Goal: Task Accomplishment & Management: Use online tool/utility

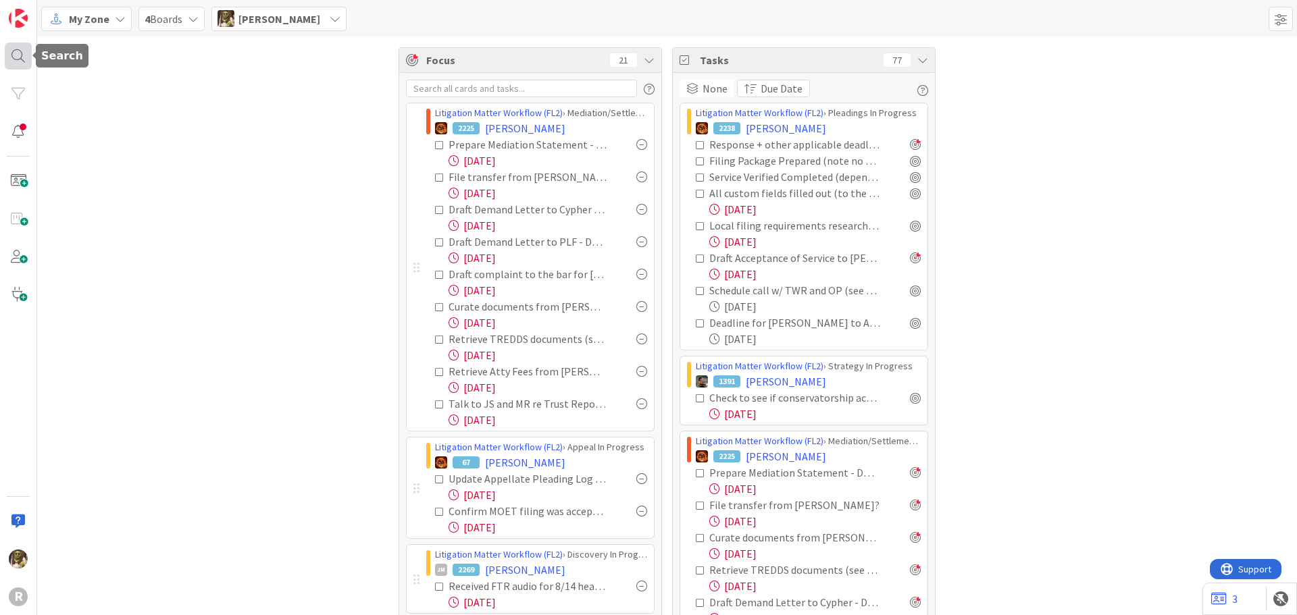
click at [18, 50] on div at bounding box center [18, 56] width 27 height 27
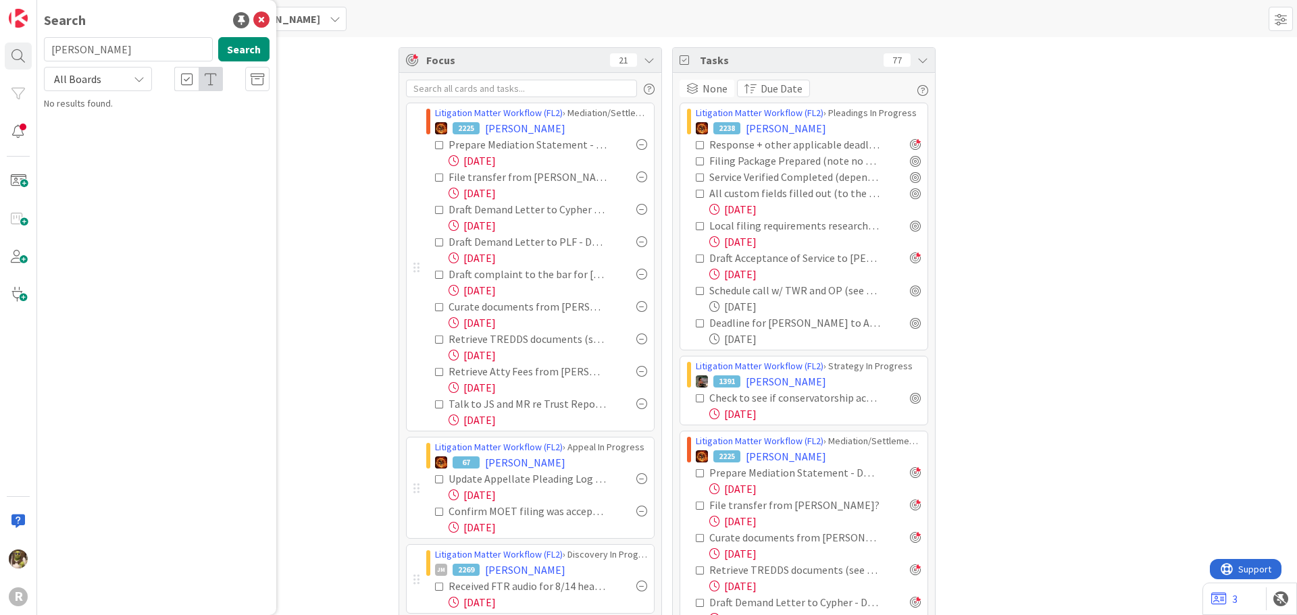
type input "laughery"
click at [166, 113] on span ": Beneficiary of Estate" at bounding box center [210, 119] width 89 height 12
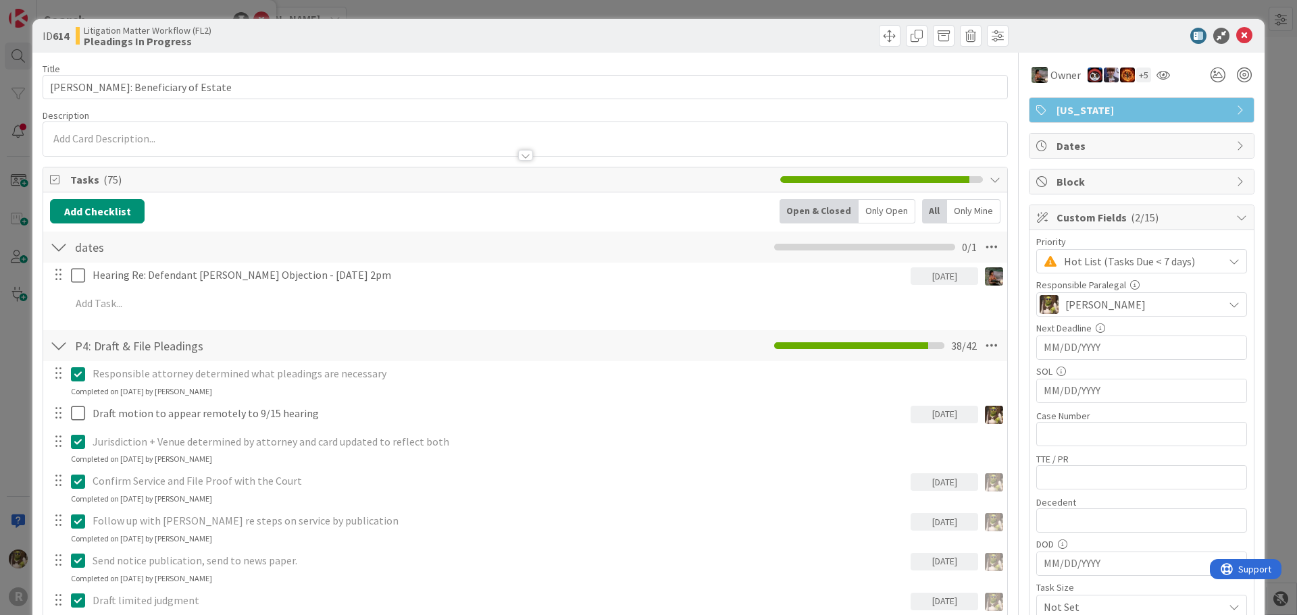
click at [870, 209] on div "Only Open" at bounding box center [887, 211] width 57 height 24
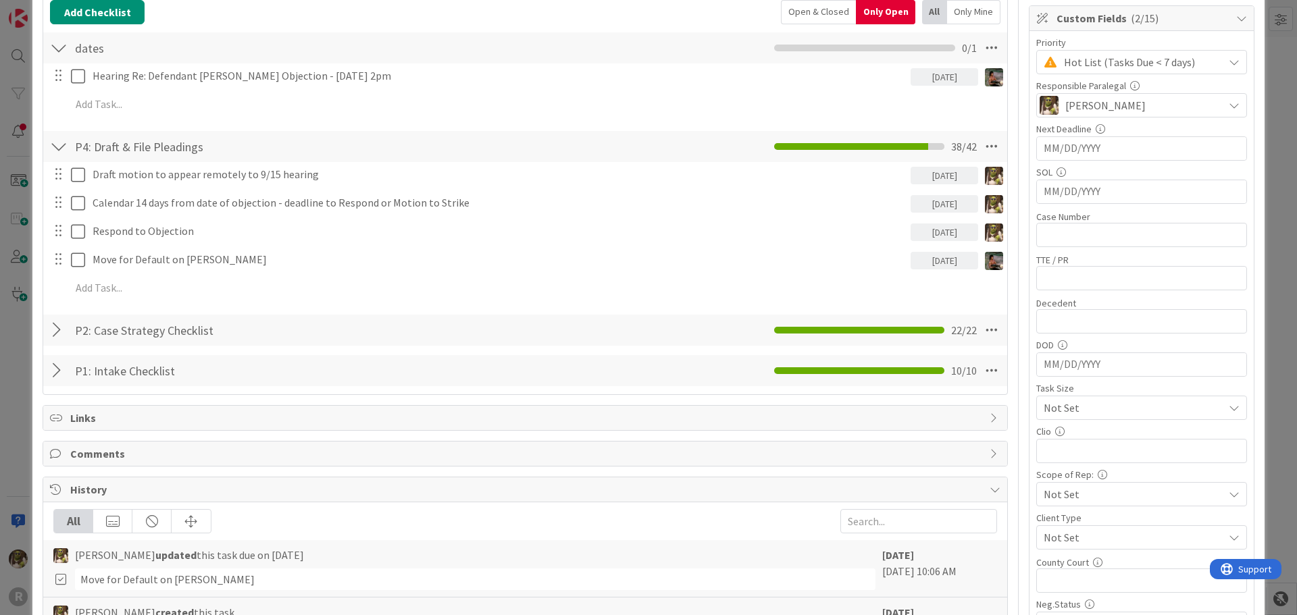
scroll to position [203, 0]
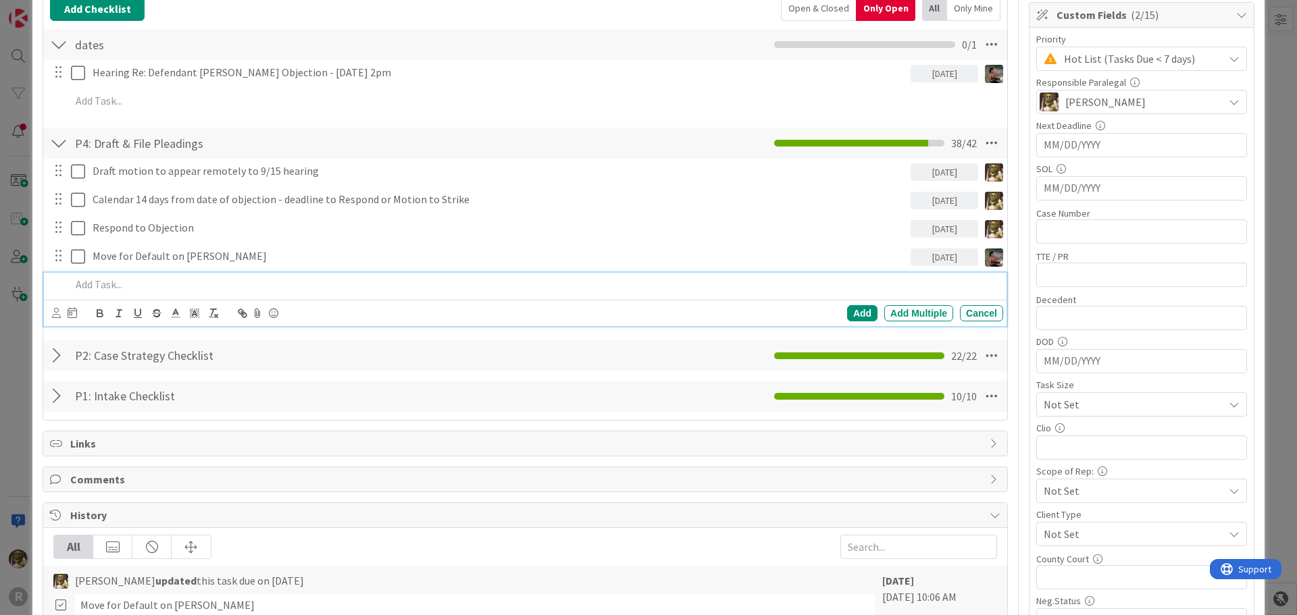
click at [161, 293] on div at bounding box center [535, 285] width 938 height 24
click at [59, 313] on icon at bounding box center [56, 313] width 9 height 10
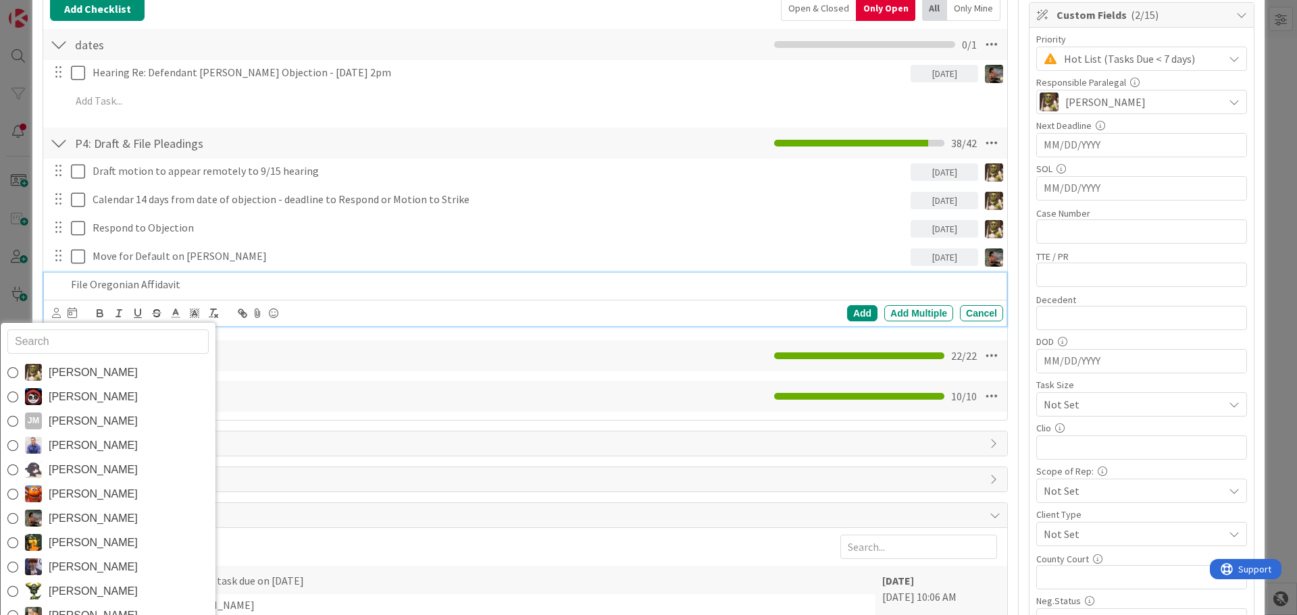
click at [76, 368] on span "Devine Gines" at bounding box center [93, 373] width 89 height 20
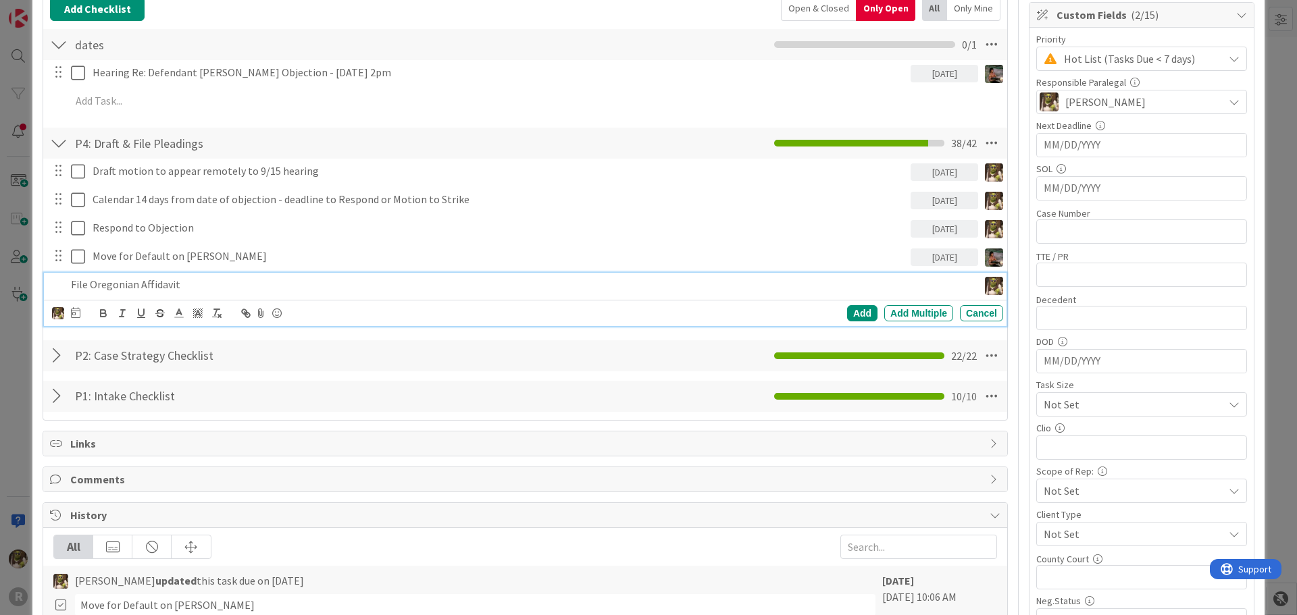
click at [74, 312] on icon at bounding box center [75, 312] width 9 height 11
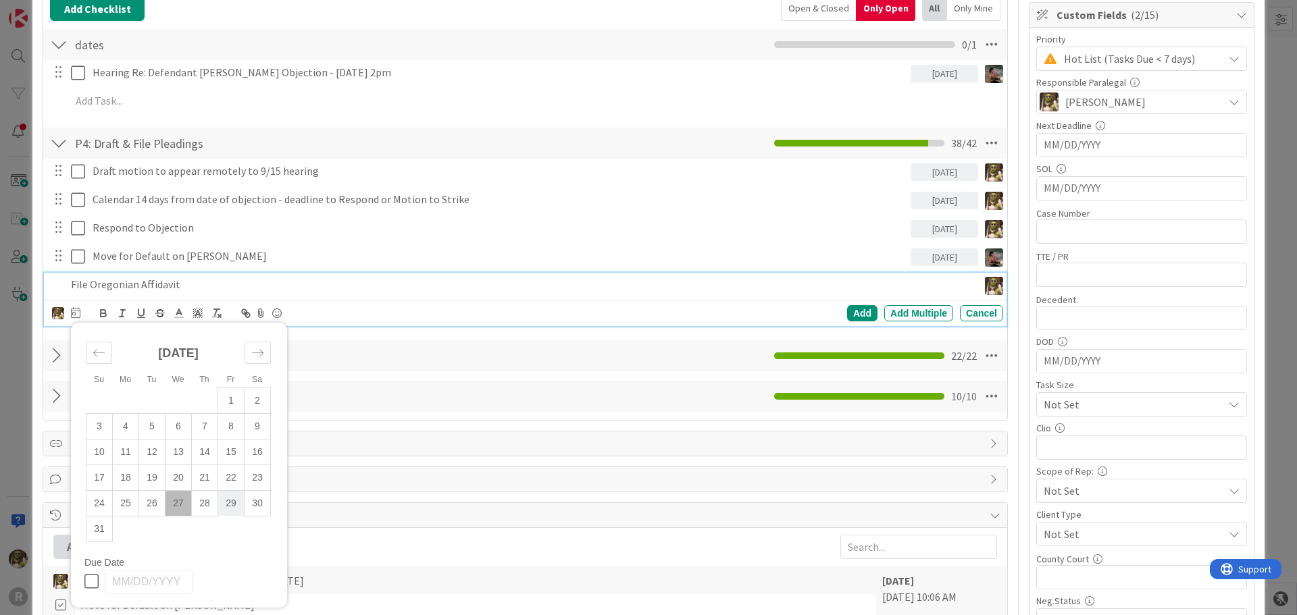
click at [225, 499] on td "29" at bounding box center [231, 503] width 26 height 26
click at [854, 313] on div "Add" at bounding box center [862, 313] width 30 height 16
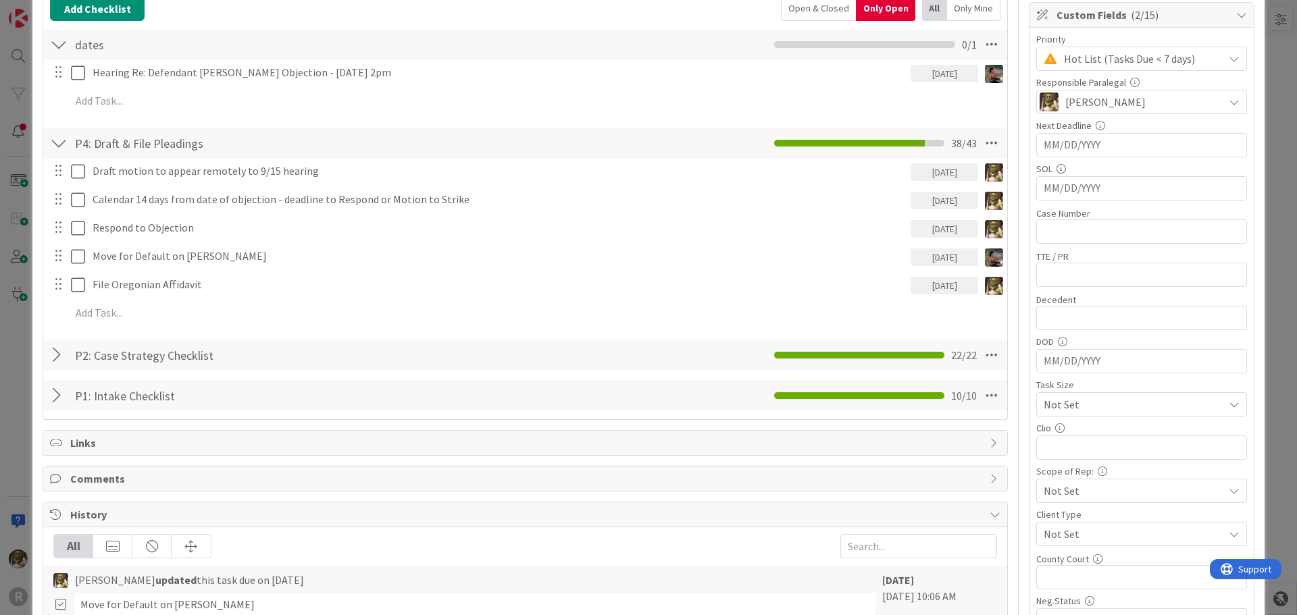
scroll to position [0, 0]
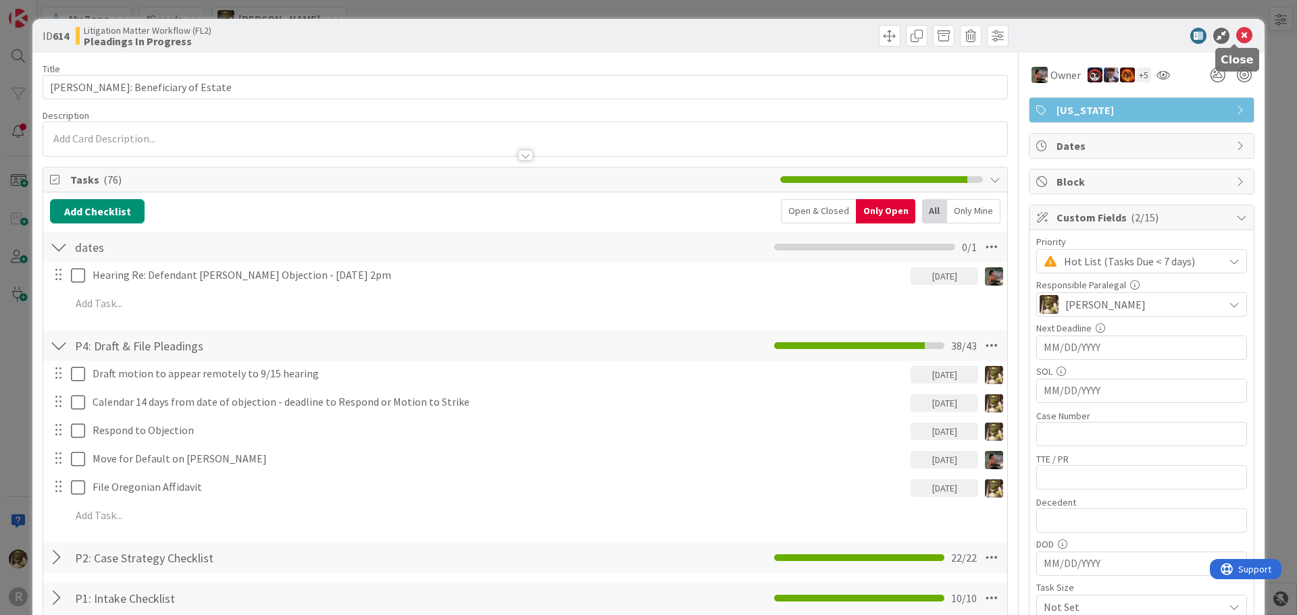
click at [1236, 36] on icon at bounding box center [1244, 36] width 16 height 16
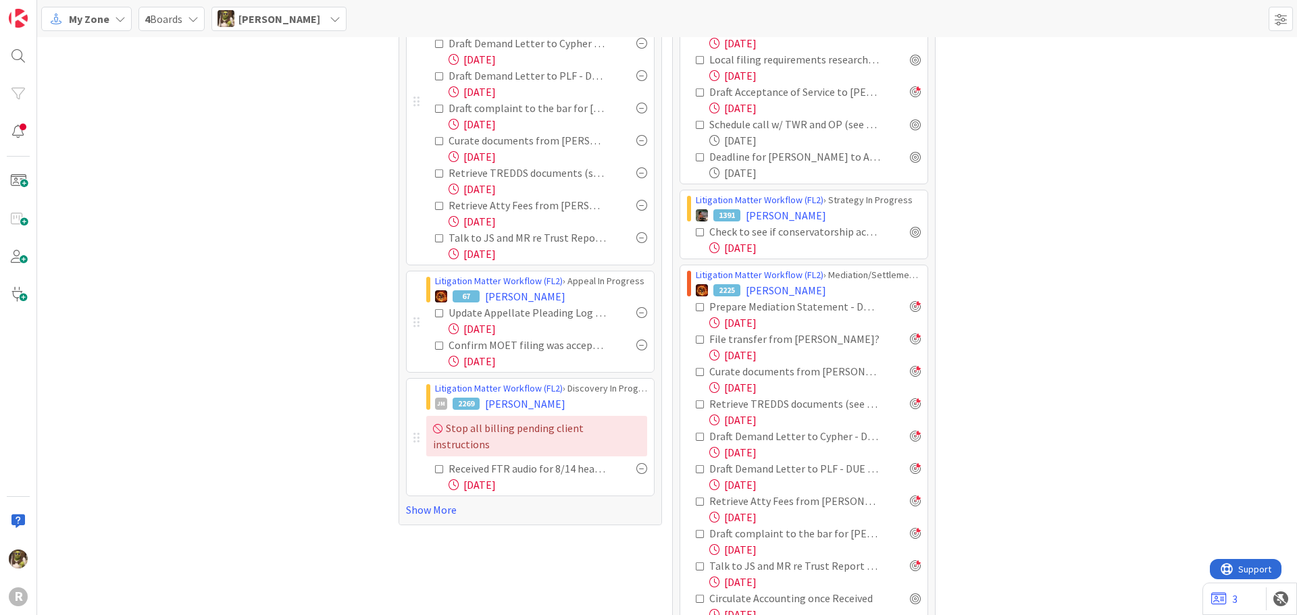
scroll to position [203, 0]
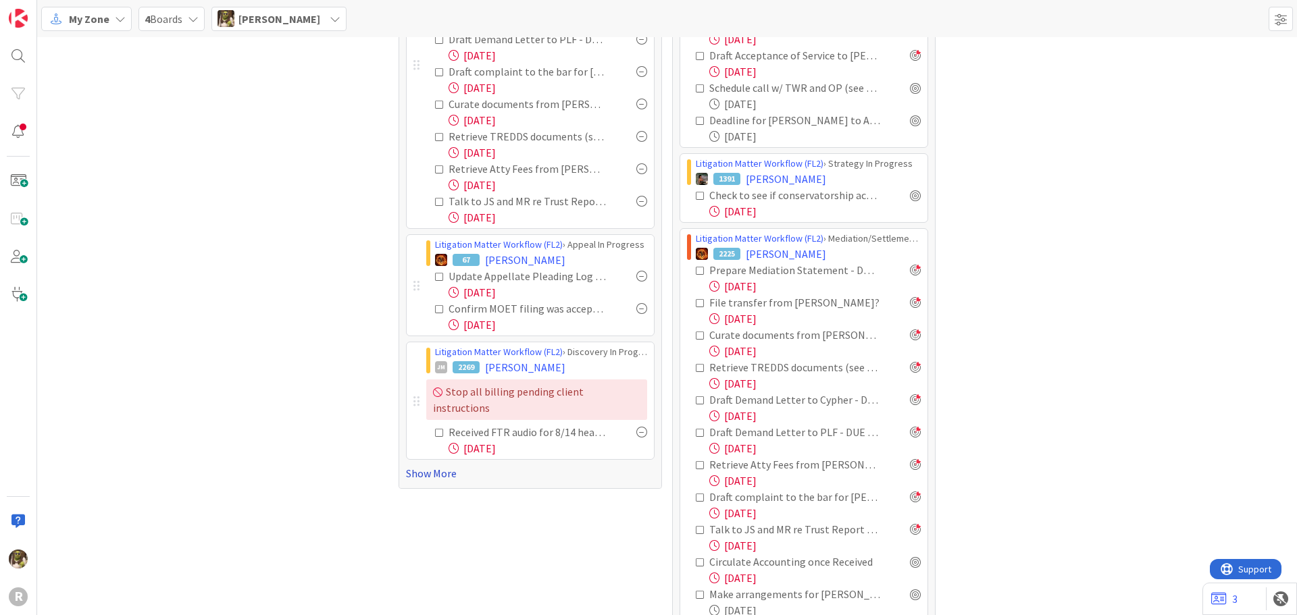
click at [440, 465] on link "Show More" at bounding box center [530, 473] width 249 height 16
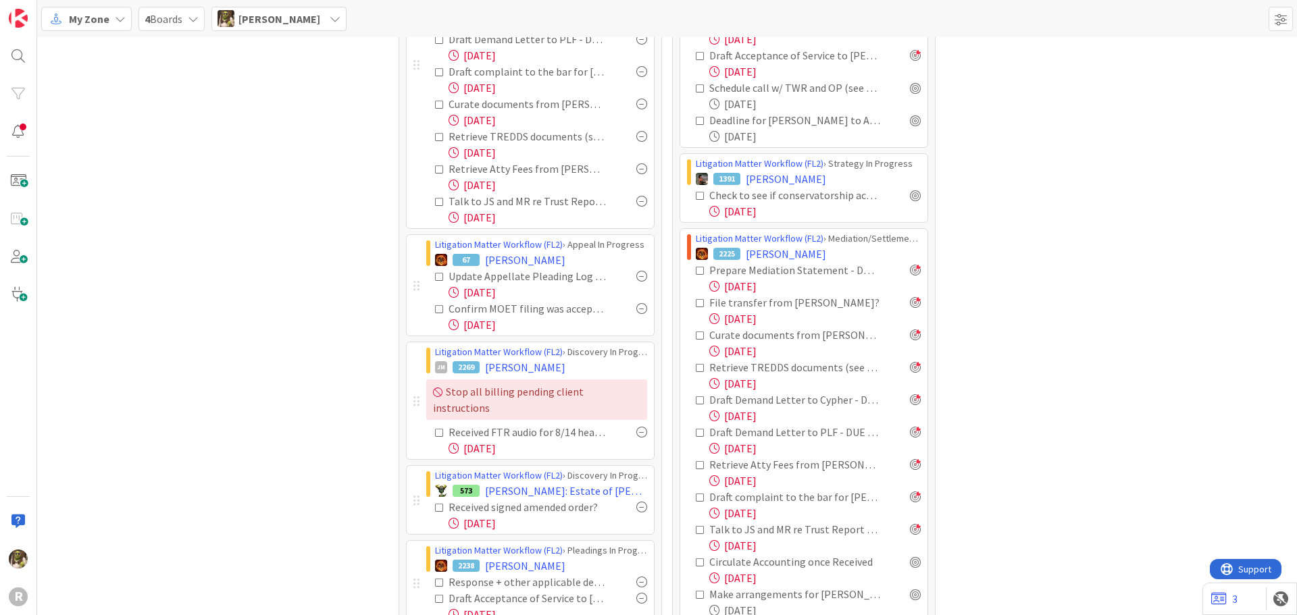
scroll to position [338, 0]
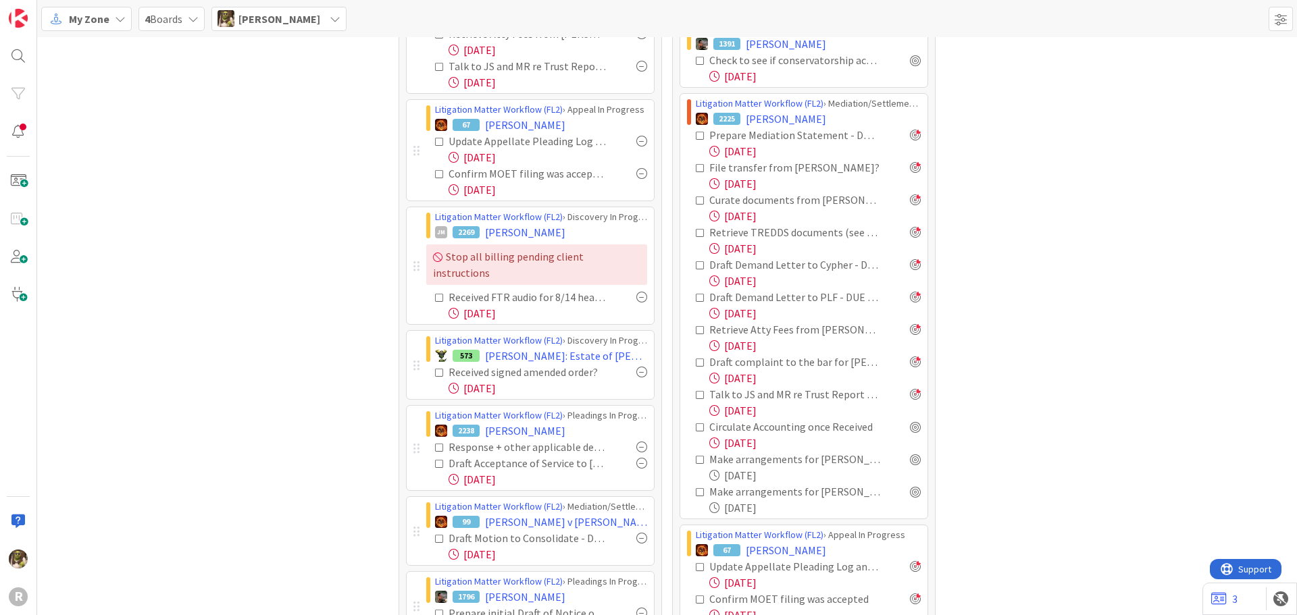
click at [636, 367] on div at bounding box center [641, 372] width 11 height 11
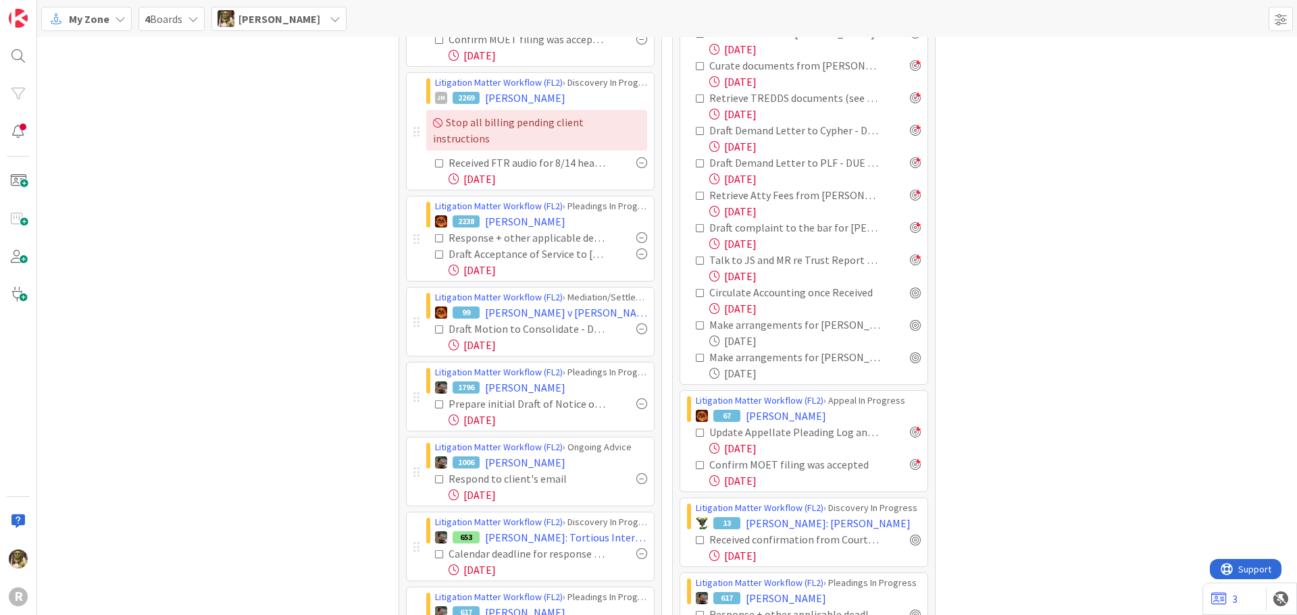
scroll to position [473, 0]
click at [527, 304] on span "David S. Rous v Jodi L. Blackburn" at bounding box center [566, 312] width 162 height 16
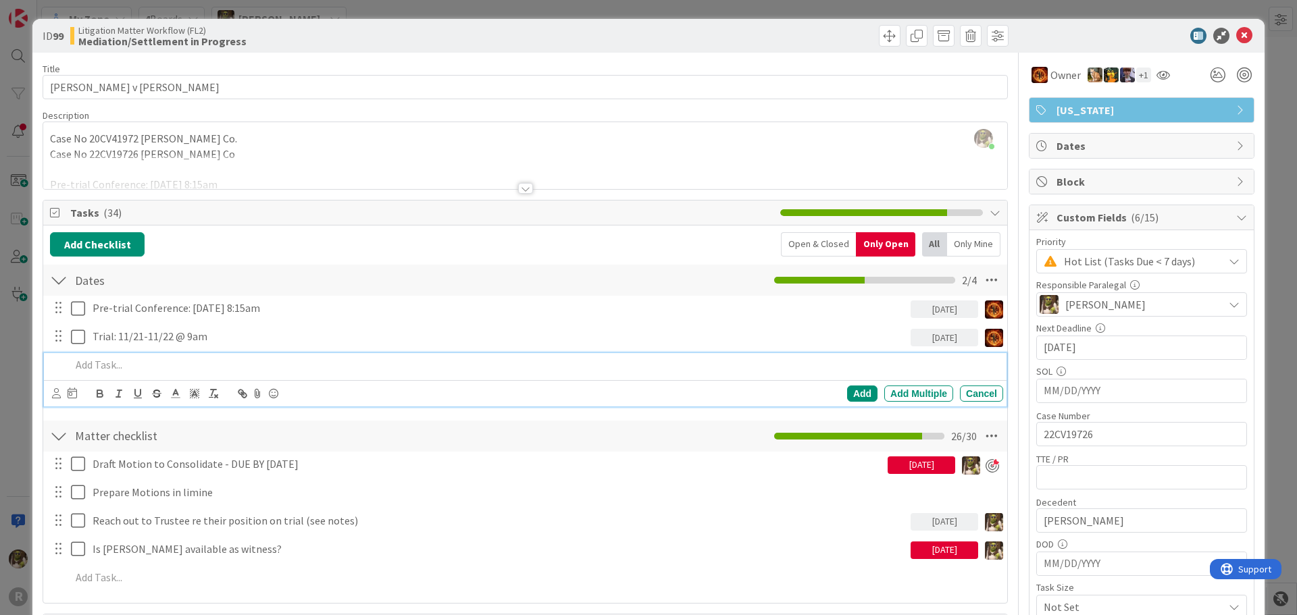
click at [157, 367] on p at bounding box center [534, 365] width 927 height 16
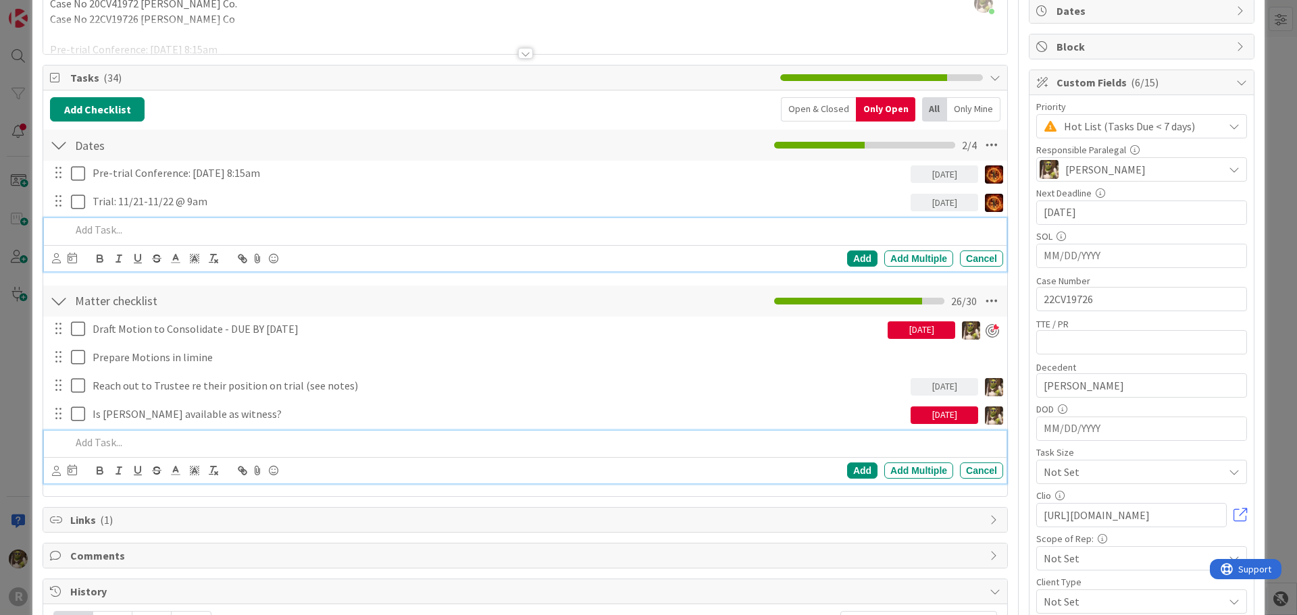
click at [157, 440] on p at bounding box center [534, 443] width 927 height 16
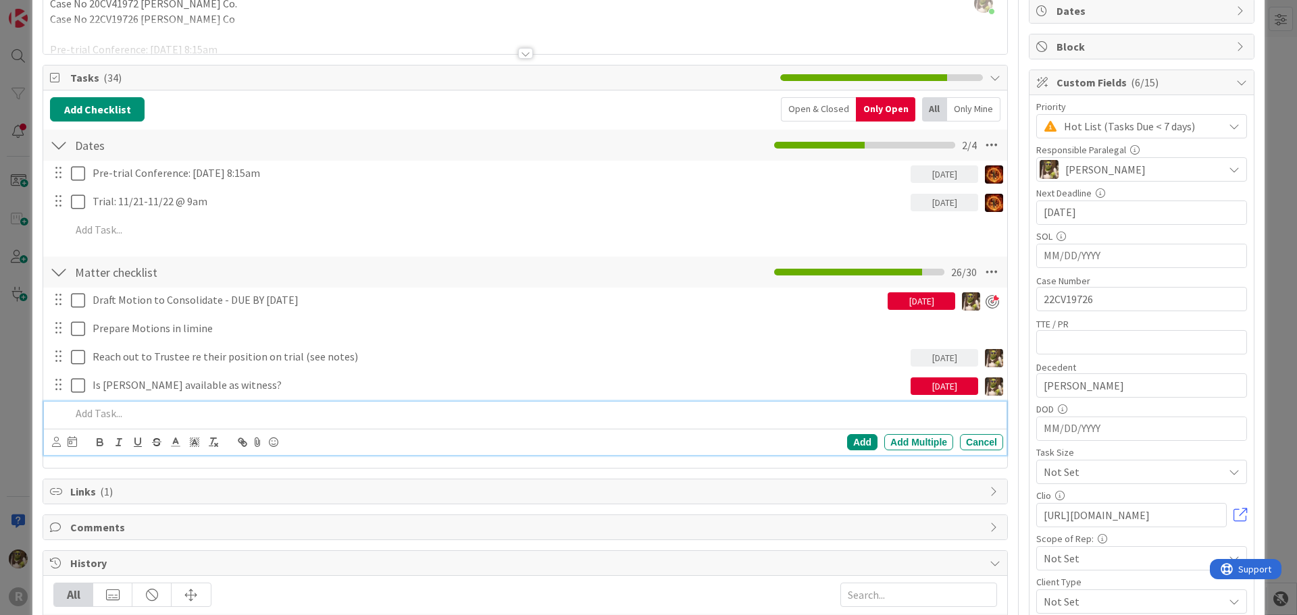
scroll to position [106, 0]
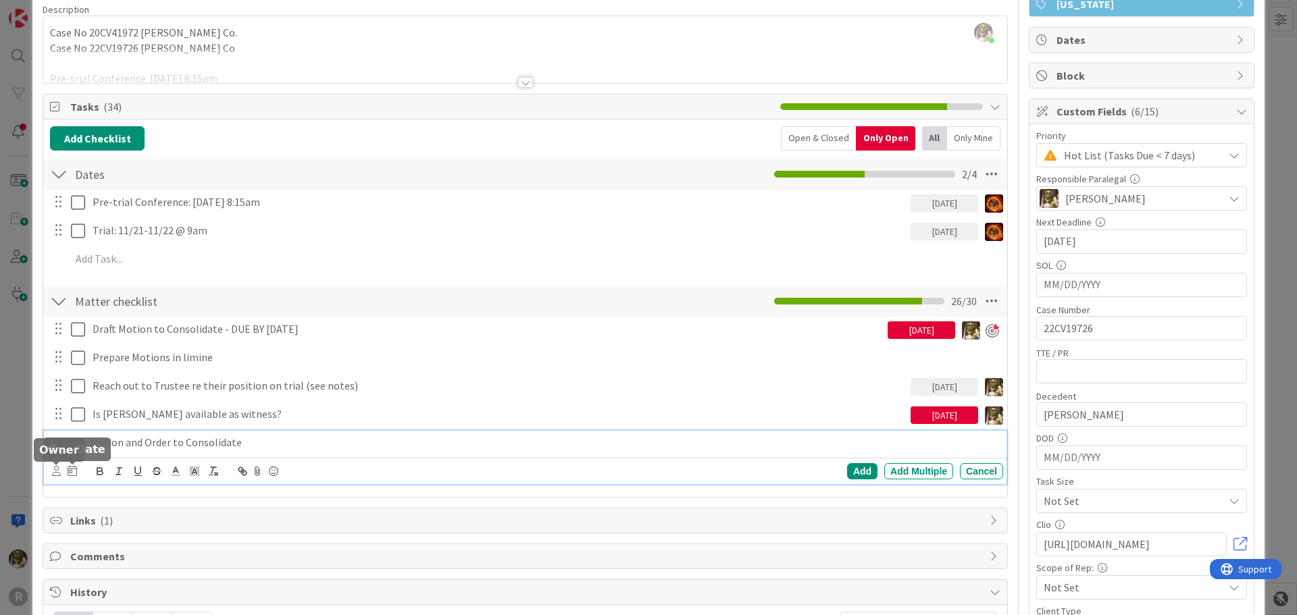
click at [57, 473] on icon at bounding box center [56, 471] width 9 height 10
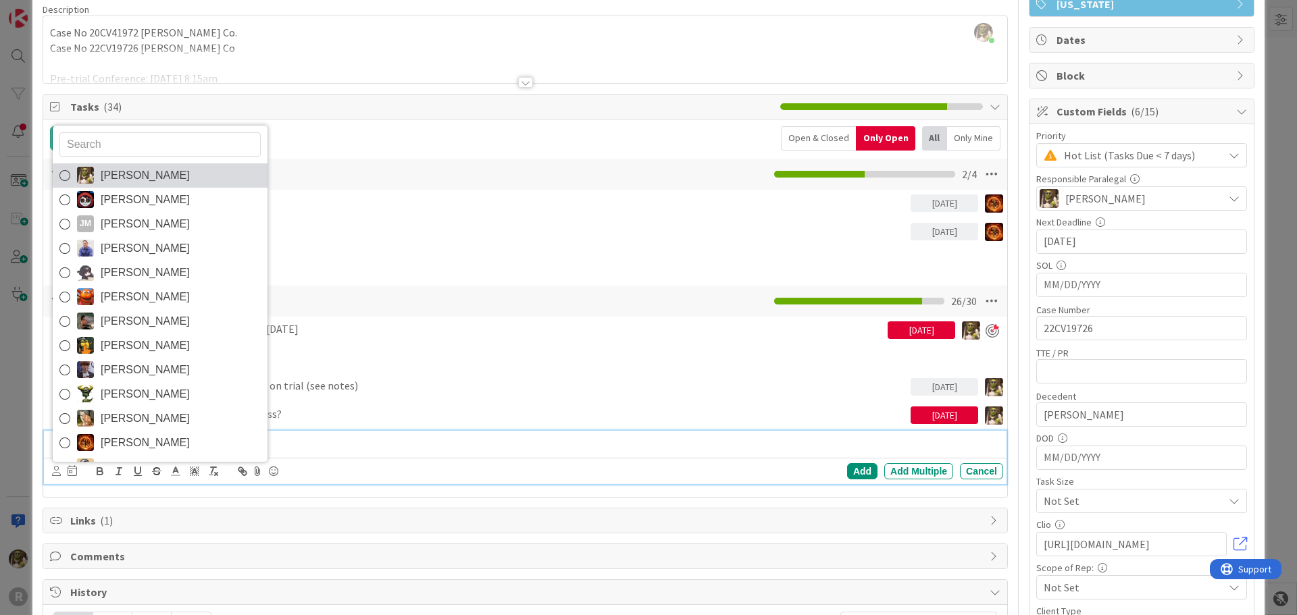
click at [171, 171] on link "Devine Gines" at bounding box center [160, 175] width 215 height 24
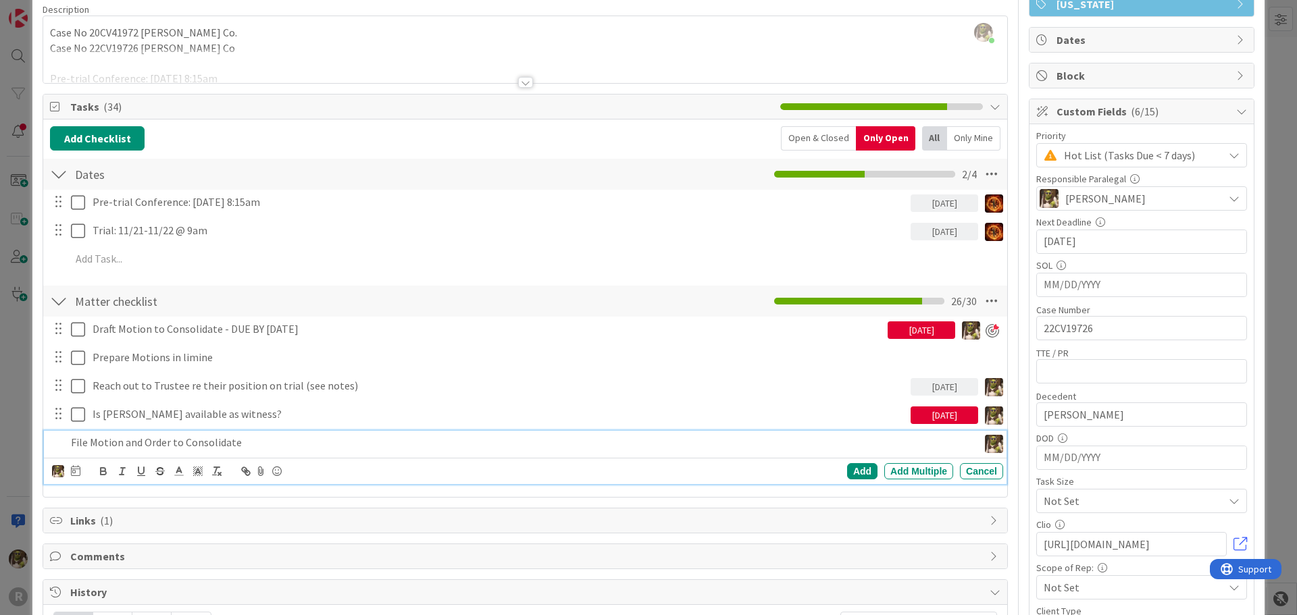
click at [78, 473] on icon at bounding box center [75, 470] width 9 height 11
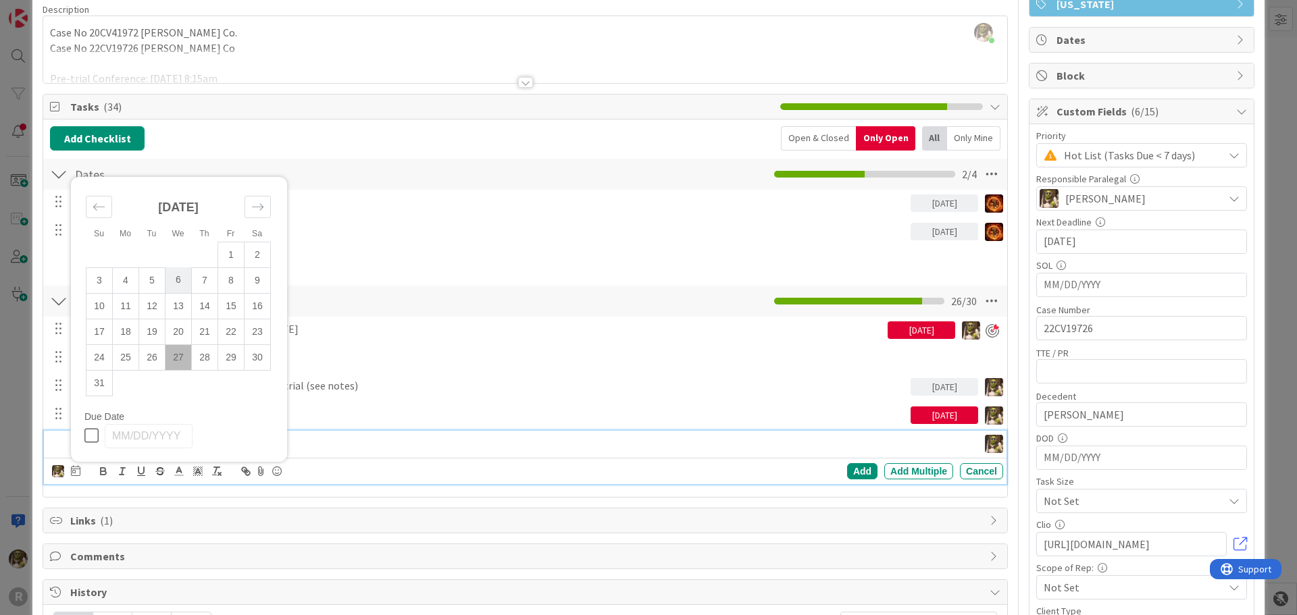
scroll to position [241, 0]
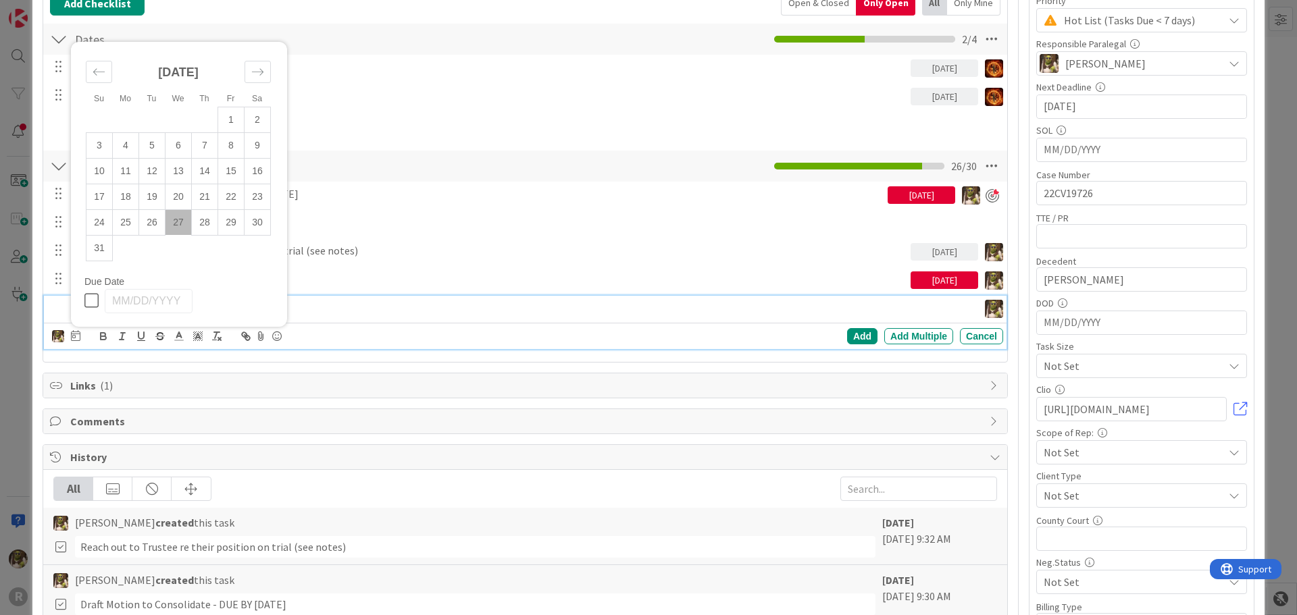
click at [175, 224] on td "27" at bounding box center [179, 222] width 26 height 26
click at [838, 328] on div "Add Add Multiple Cancel" at bounding box center [792, 336] width 422 height 16
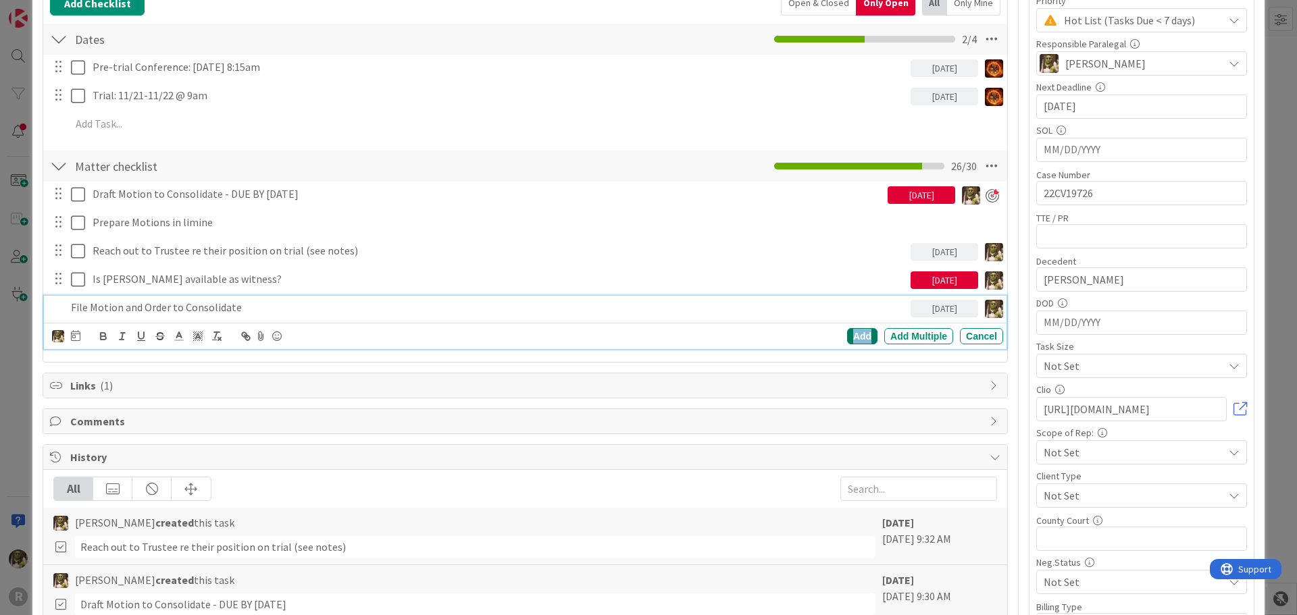
click at [847, 332] on div "Add" at bounding box center [862, 336] width 30 height 16
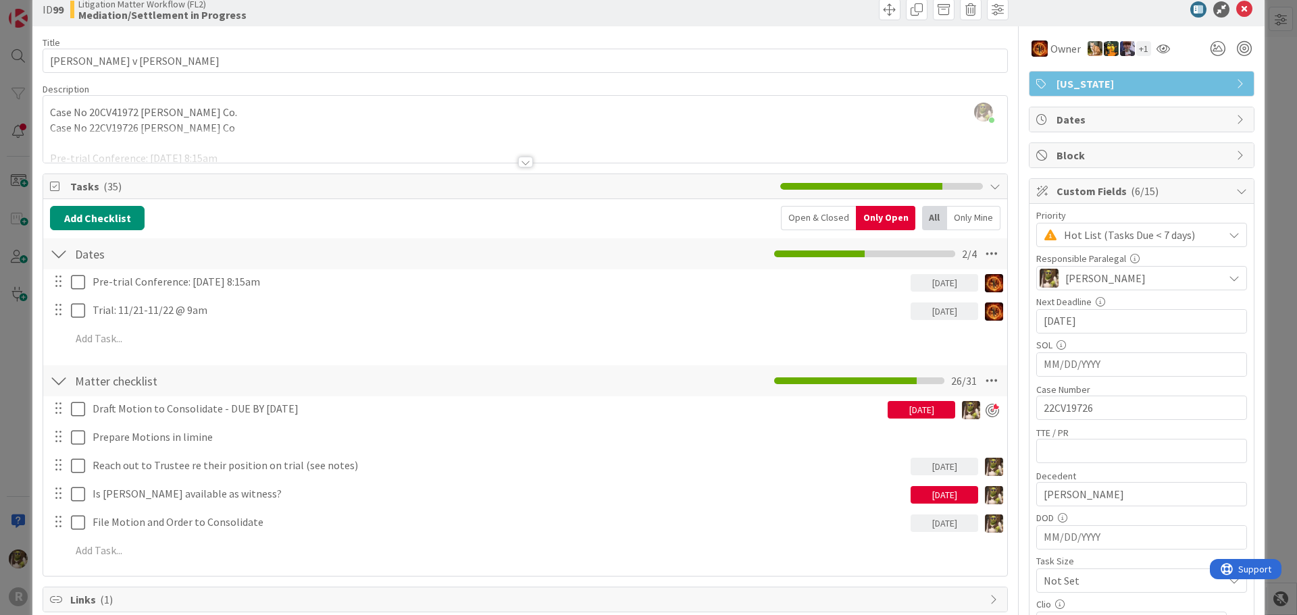
scroll to position [0, 0]
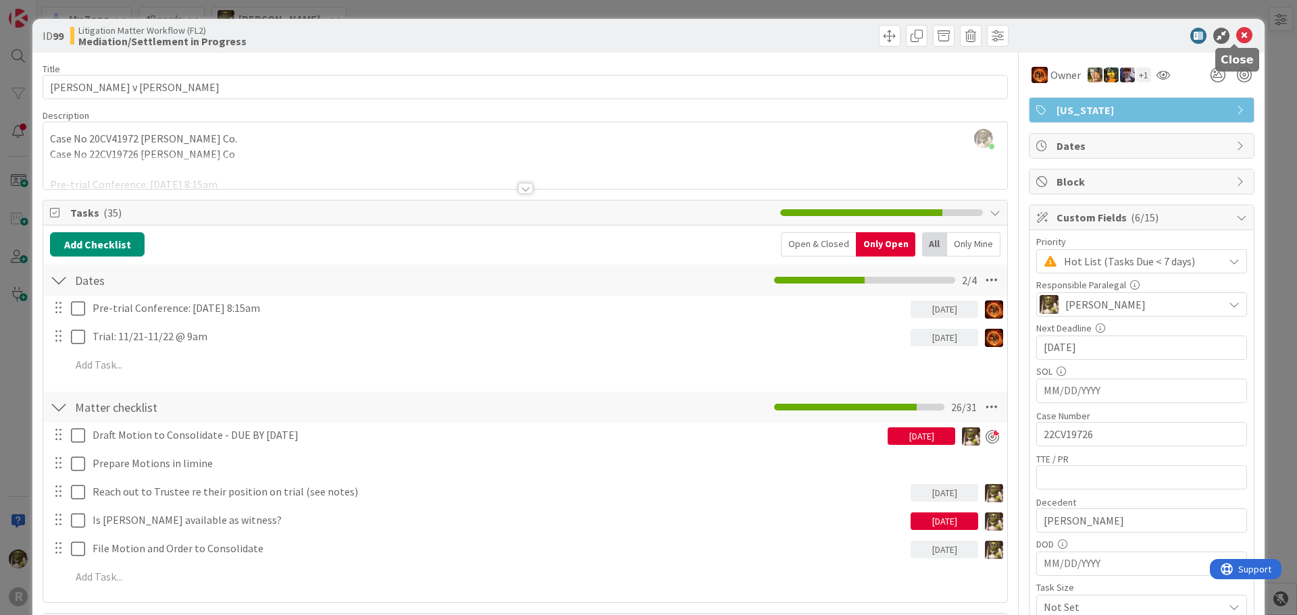
click at [1239, 30] on icon at bounding box center [1244, 36] width 16 height 16
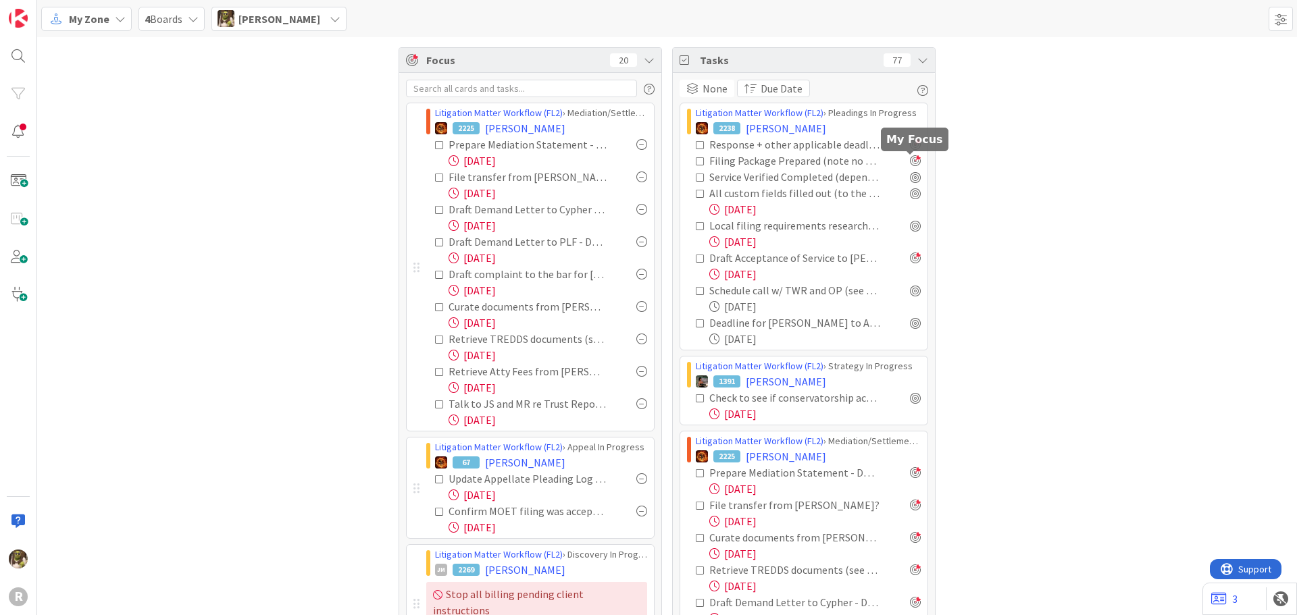
click at [911, 162] on div at bounding box center [915, 160] width 11 height 11
click at [910, 161] on div at bounding box center [915, 160] width 11 height 11
click at [914, 175] on div at bounding box center [915, 177] width 11 height 11
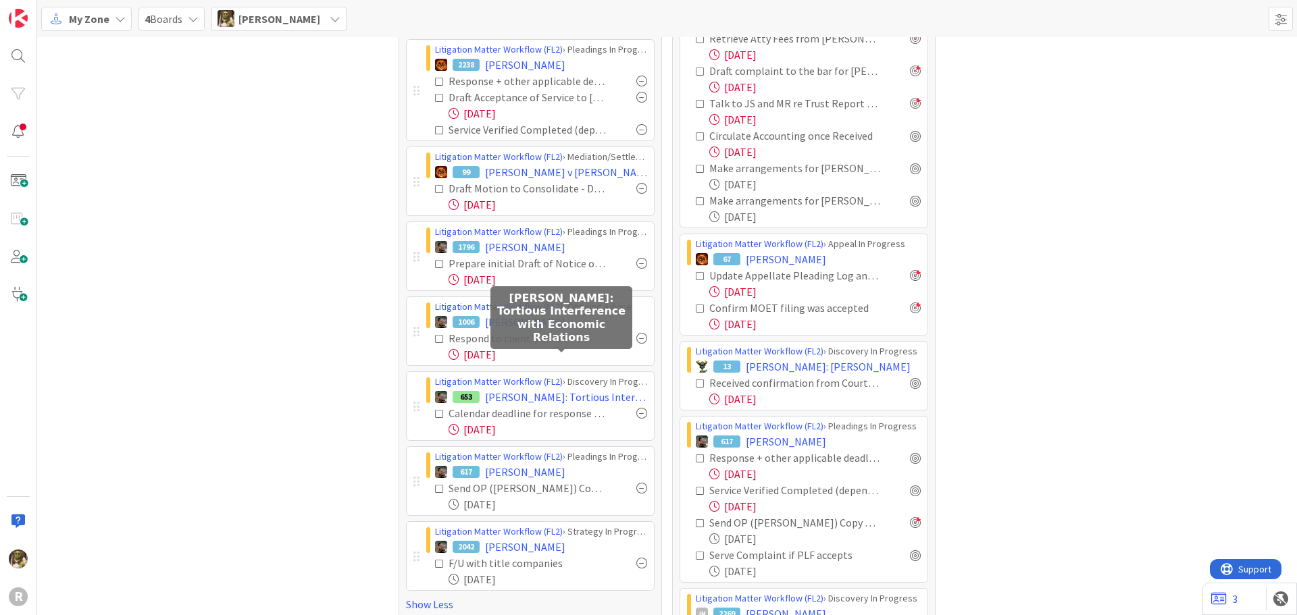
scroll to position [608, 0]
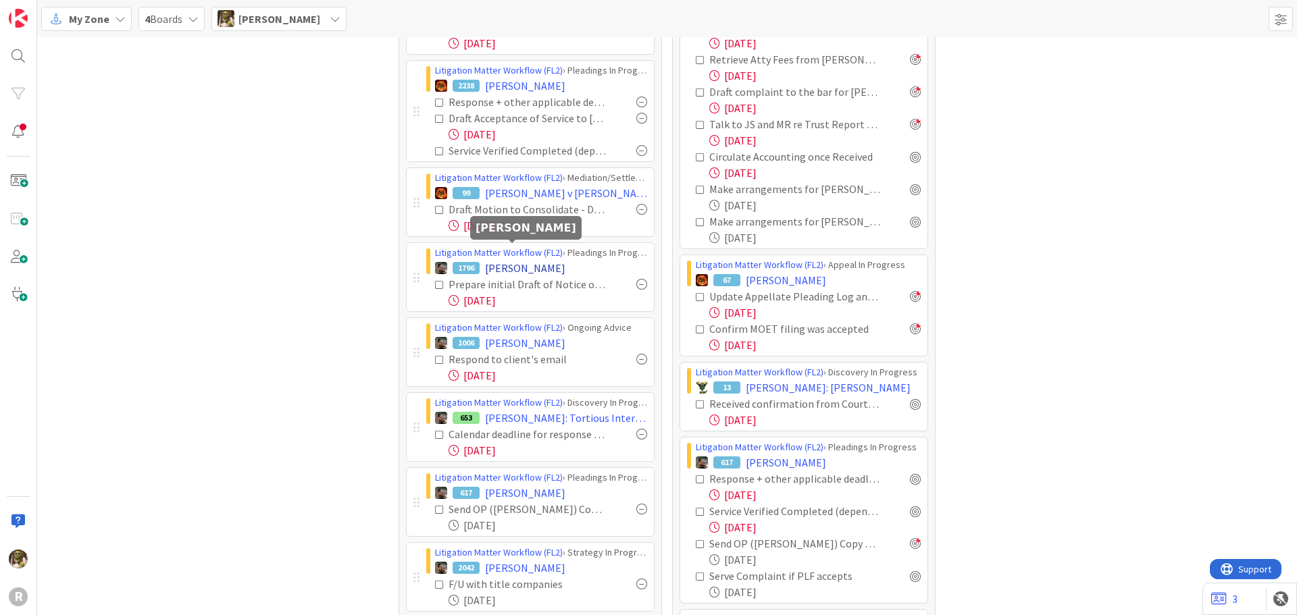
click at [521, 260] on span "MONTE, Linda" at bounding box center [525, 268] width 80 height 16
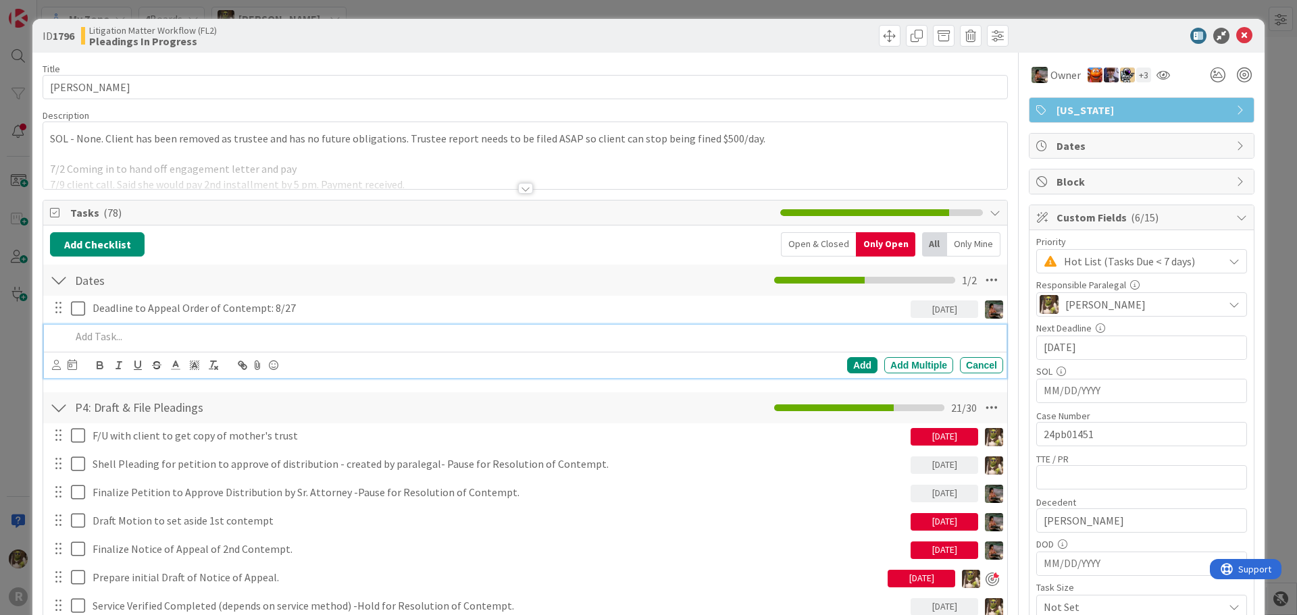
click at [169, 342] on p at bounding box center [534, 337] width 927 height 16
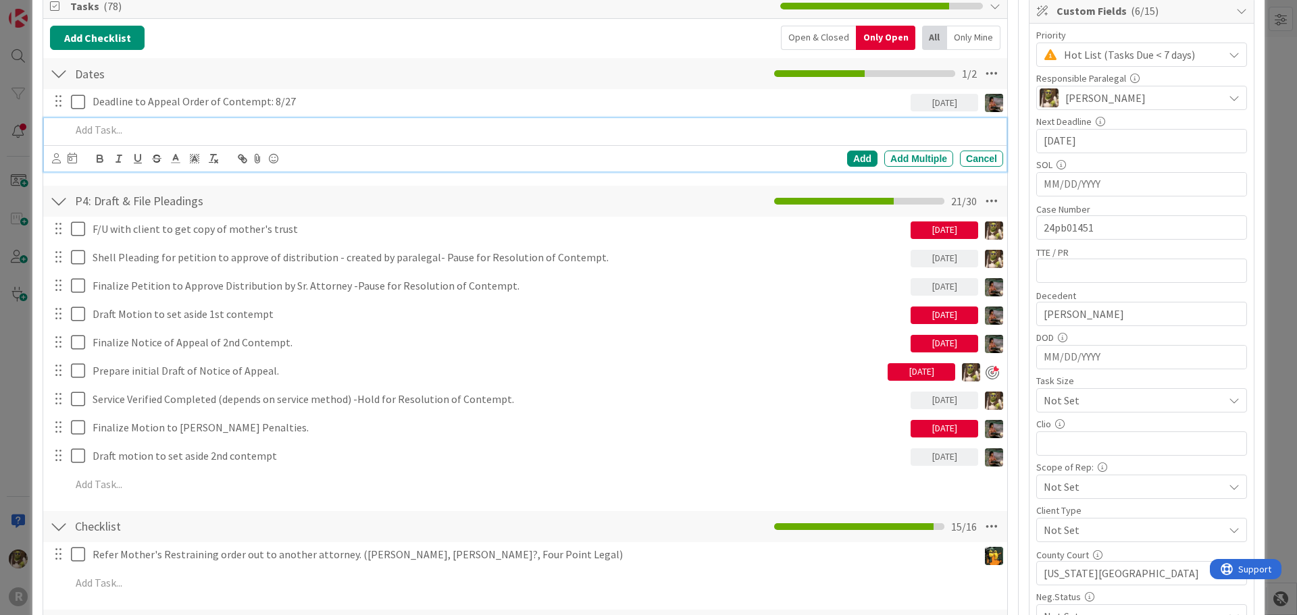
scroll to position [270, 0]
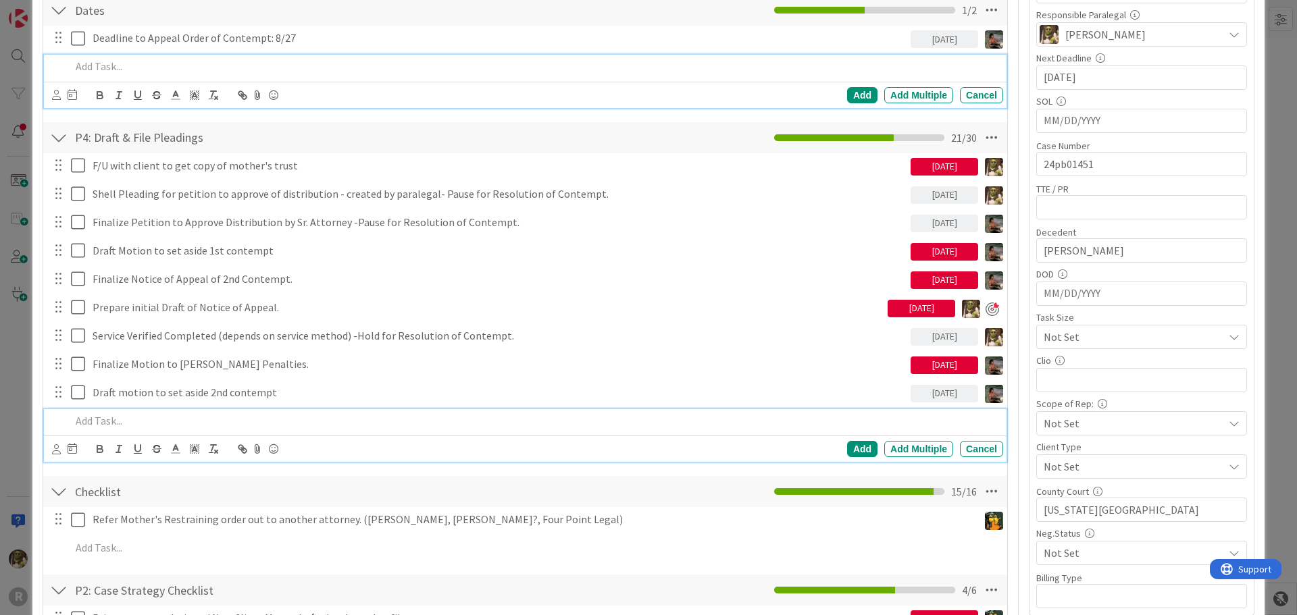
click at [168, 420] on p at bounding box center [534, 421] width 927 height 16
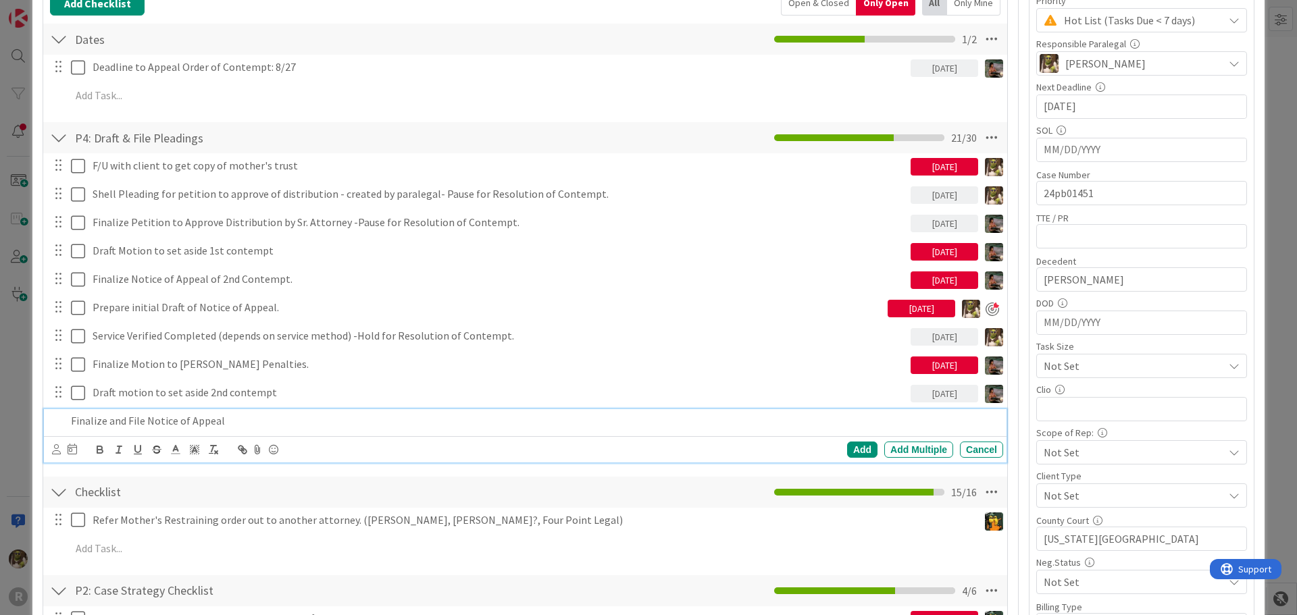
click at [126, 420] on p "Finalize and File Notice of Appeal" at bounding box center [534, 421] width 927 height 16
click at [53, 453] on icon at bounding box center [56, 450] width 9 height 10
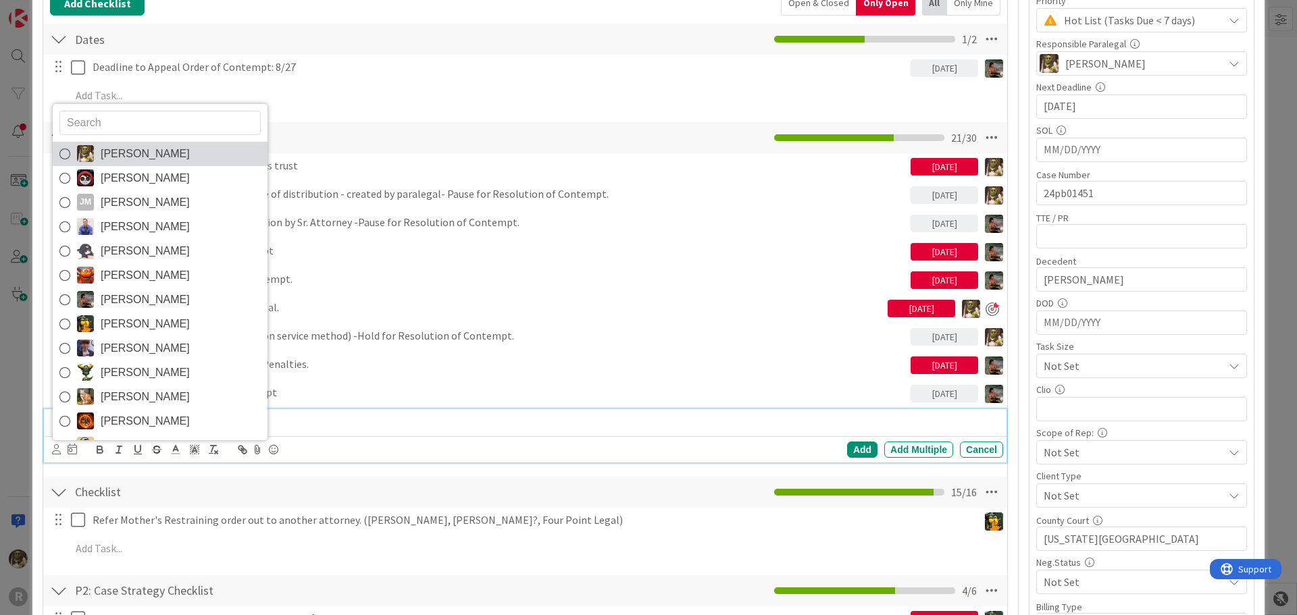
click at [116, 151] on span "Devine Gines" at bounding box center [145, 154] width 89 height 20
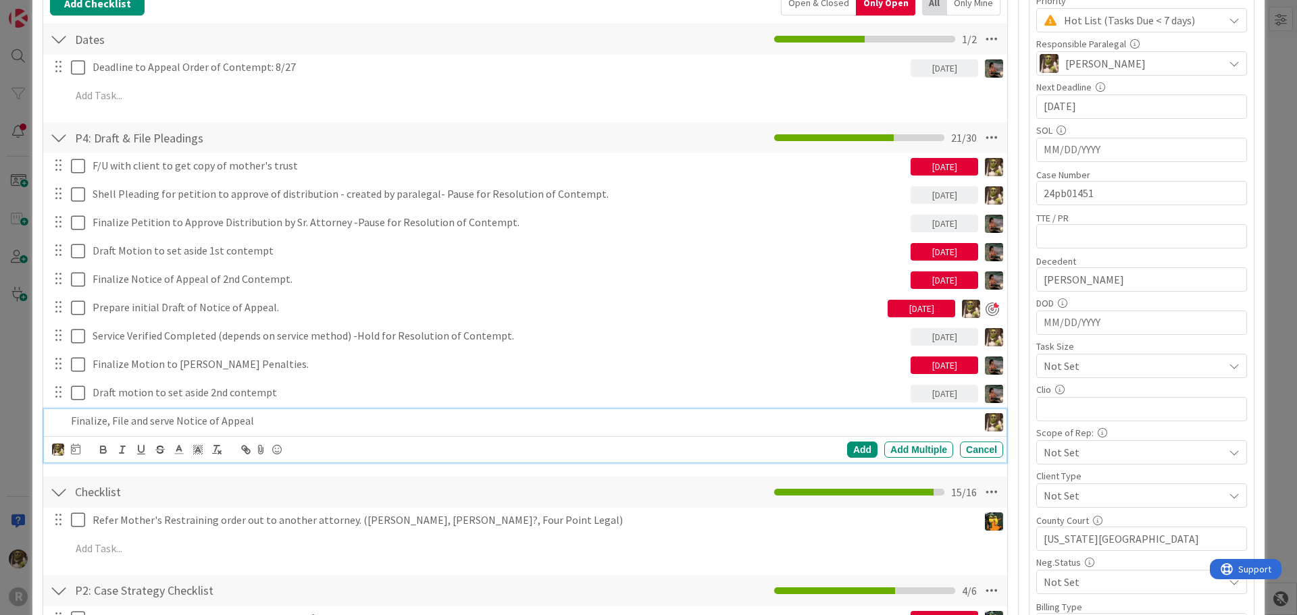
click at [76, 449] on icon at bounding box center [75, 449] width 9 height 11
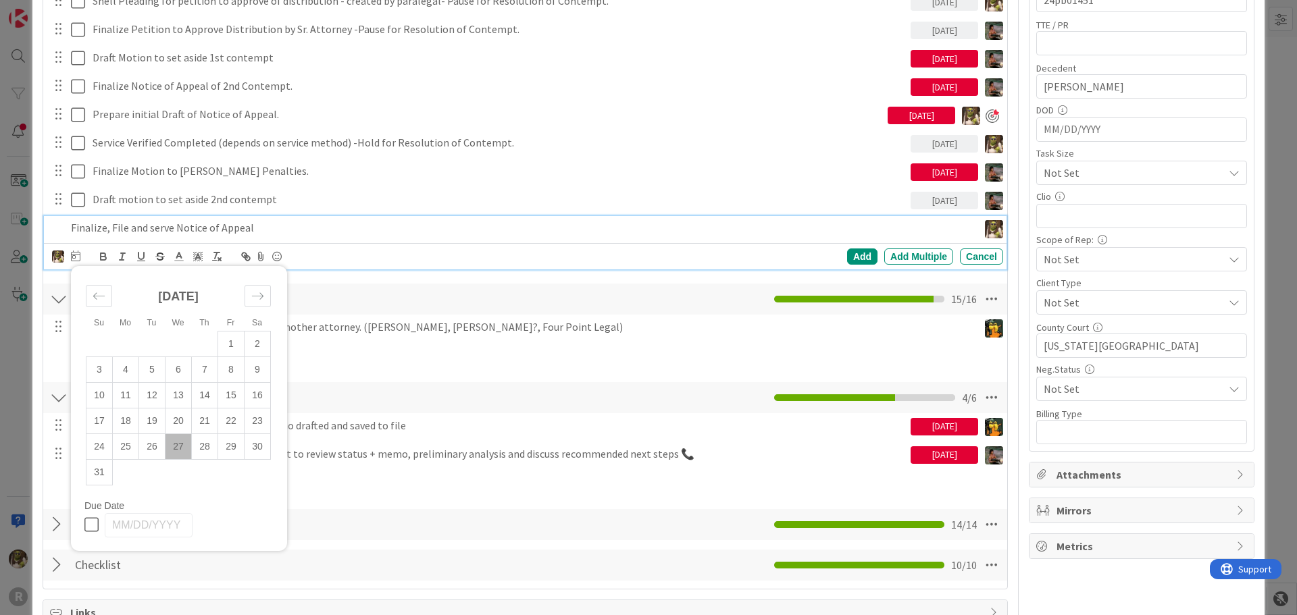
scroll to position [444, 0]
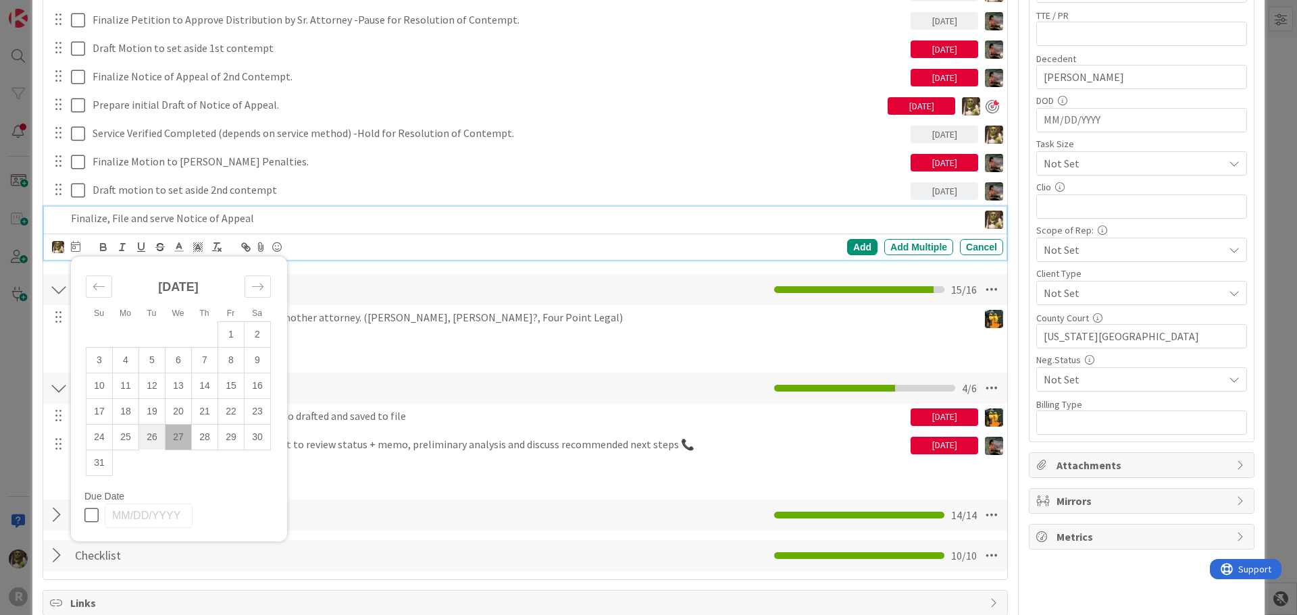
click at [153, 442] on td "26" at bounding box center [152, 437] width 26 height 26
click at [858, 250] on div "Add" at bounding box center [862, 247] width 30 height 16
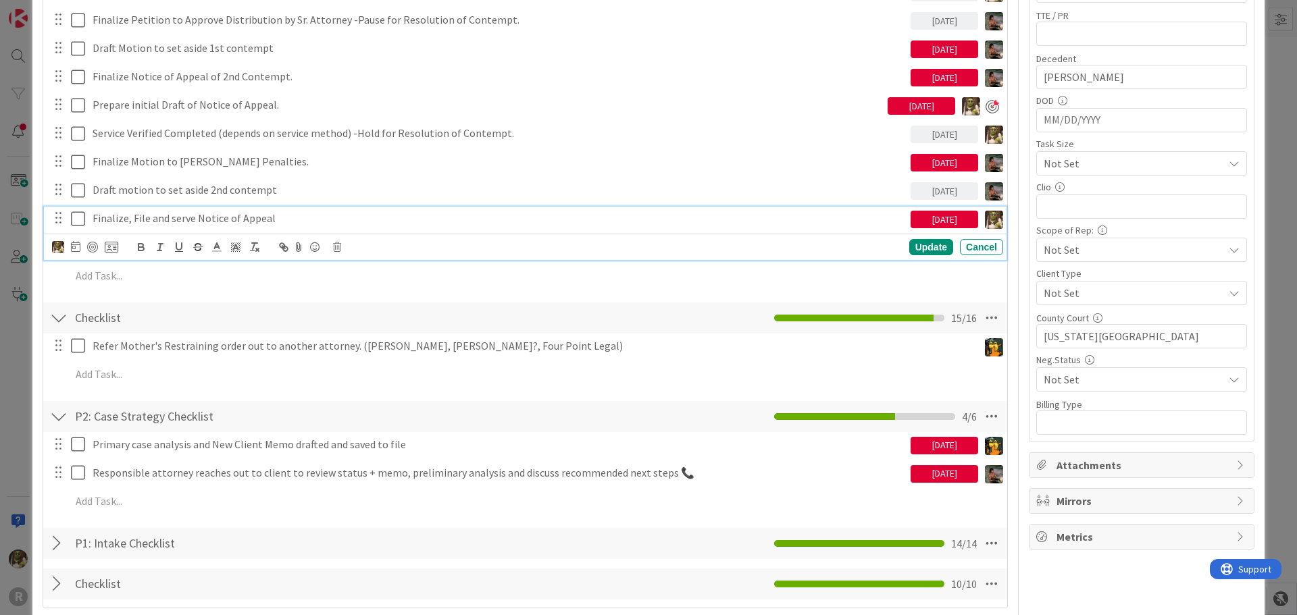
click at [221, 214] on p "Finalize, File and serve Notice of Appeal" at bounding box center [499, 219] width 813 height 16
click at [95, 246] on div at bounding box center [92, 247] width 11 height 11
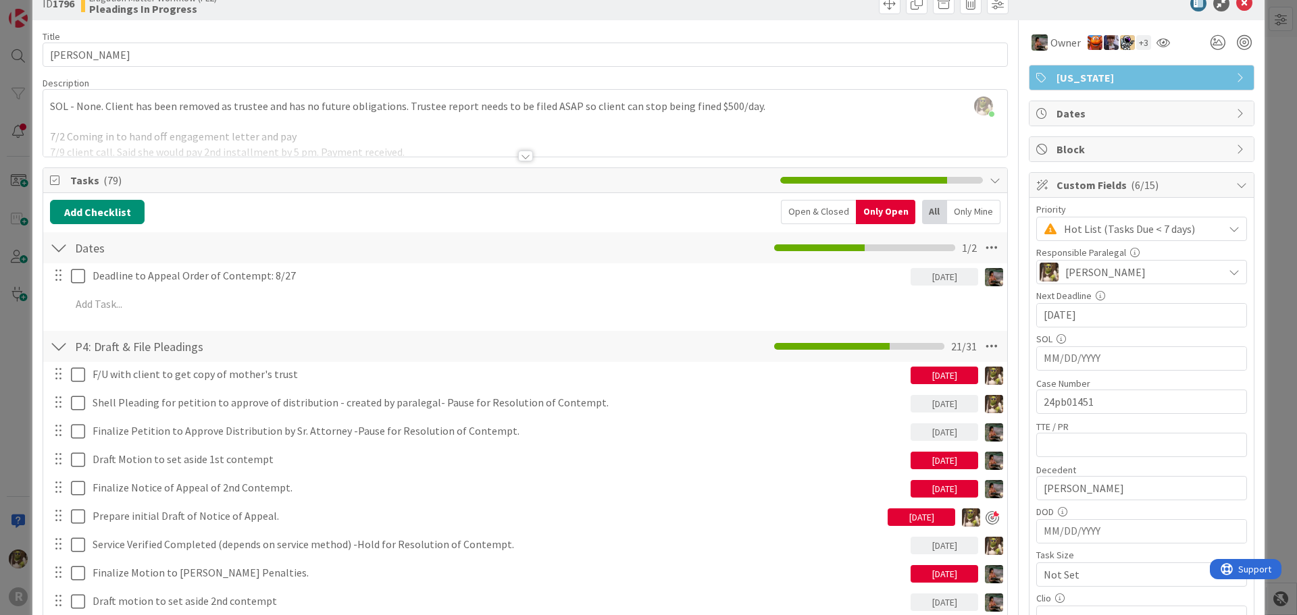
scroll to position [0, 0]
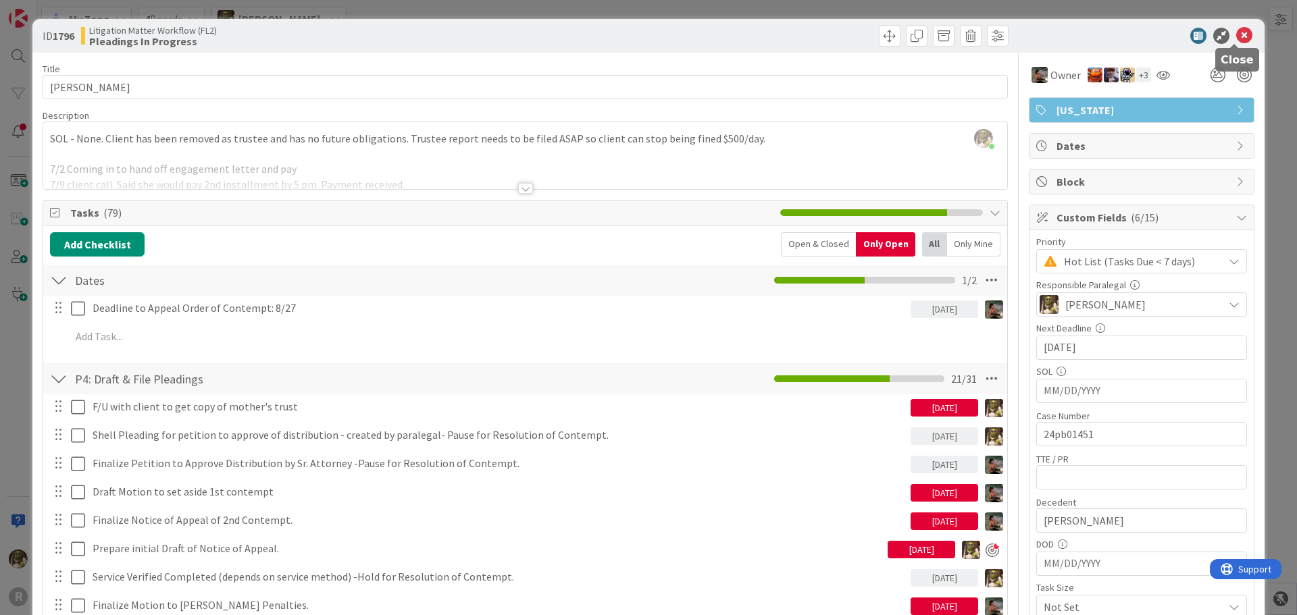
click at [1236, 32] on icon at bounding box center [1244, 36] width 16 height 16
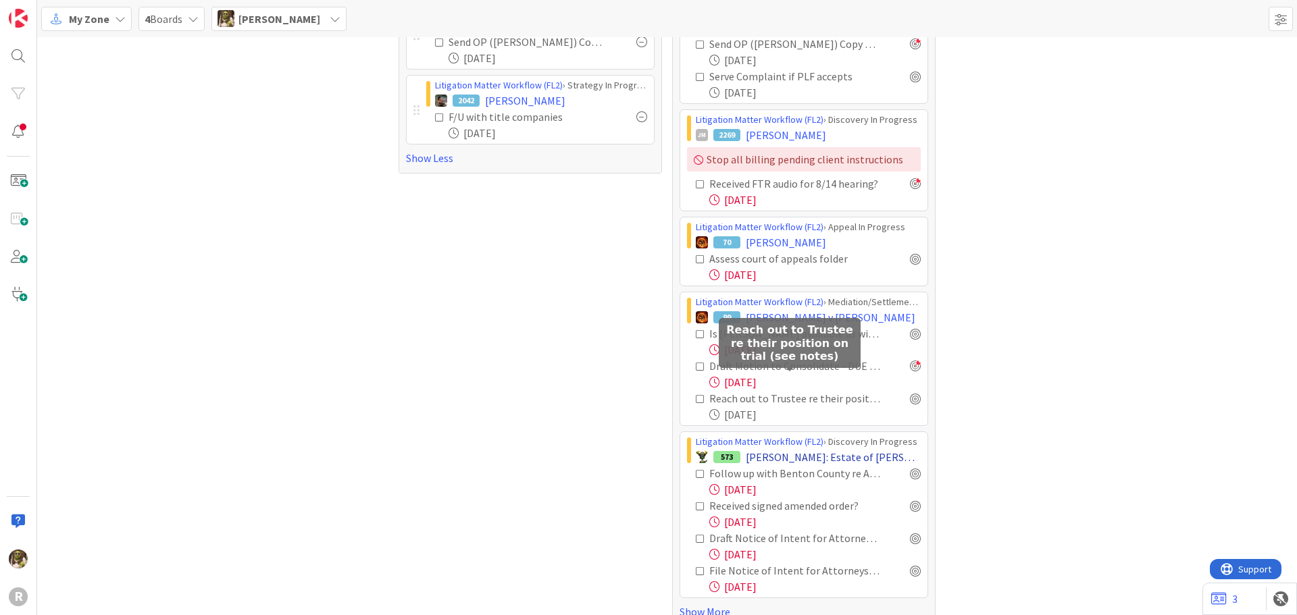
scroll to position [1130, 0]
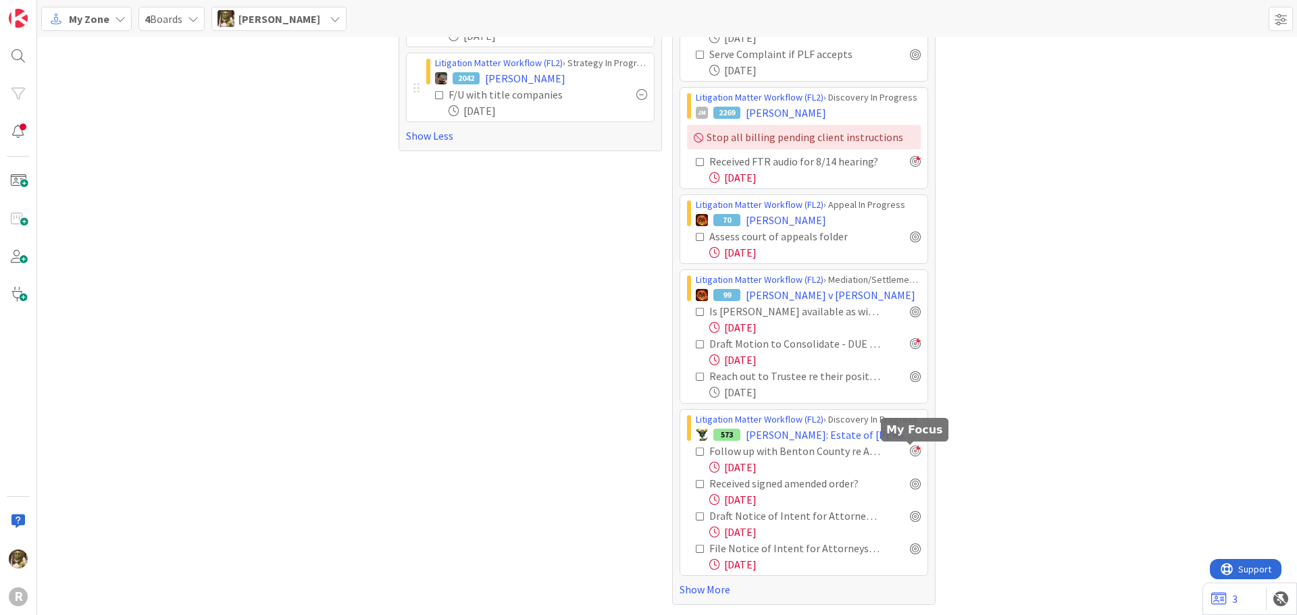
click at [910, 448] on div at bounding box center [915, 451] width 11 height 11
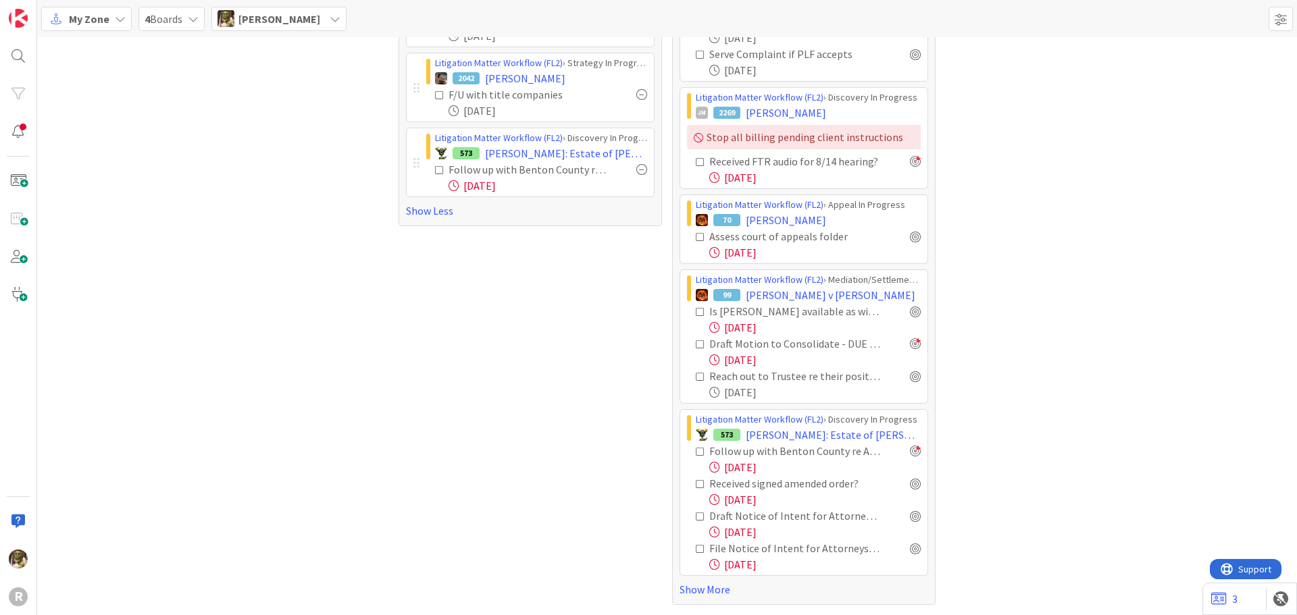
click at [638, 164] on div at bounding box center [641, 169] width 11 height 11
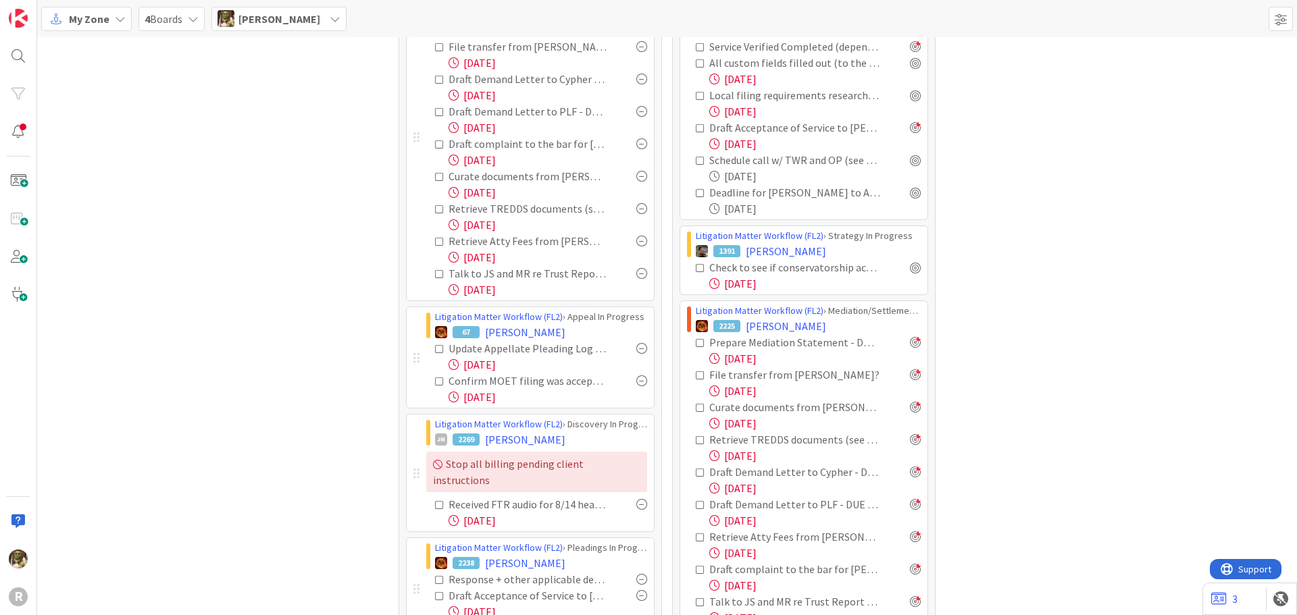
scroll to position [0, 0]
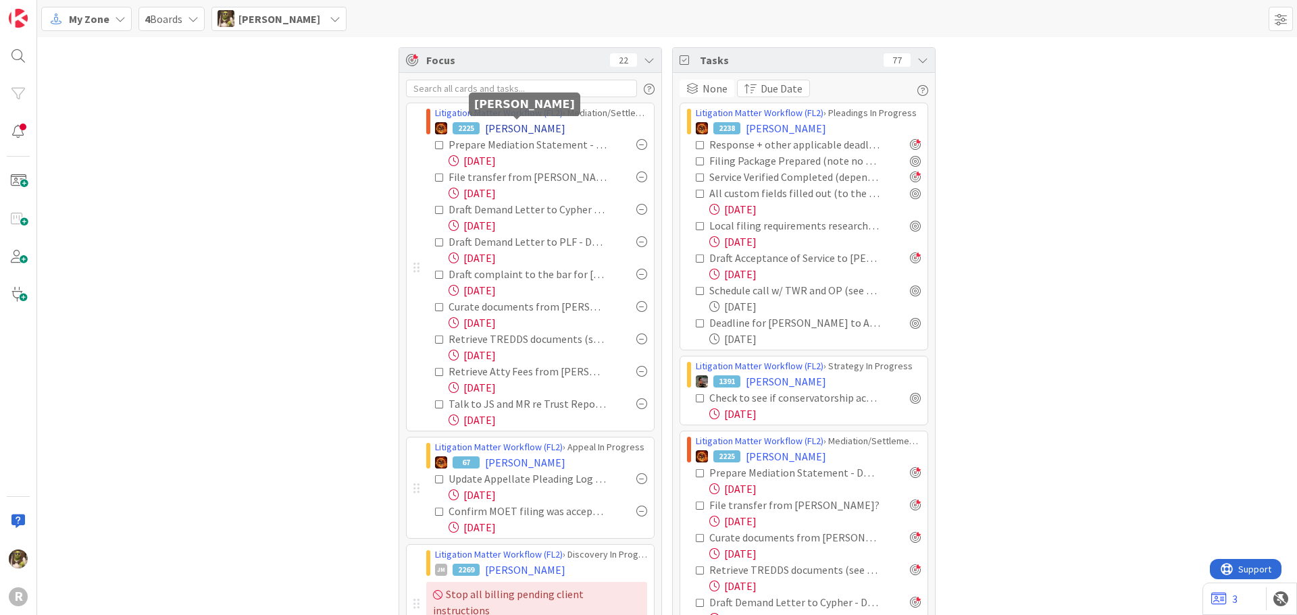
click at [513, 130] on span "FREEMAN, Cindy" at bounding box center [525, 128] width 80 height 16
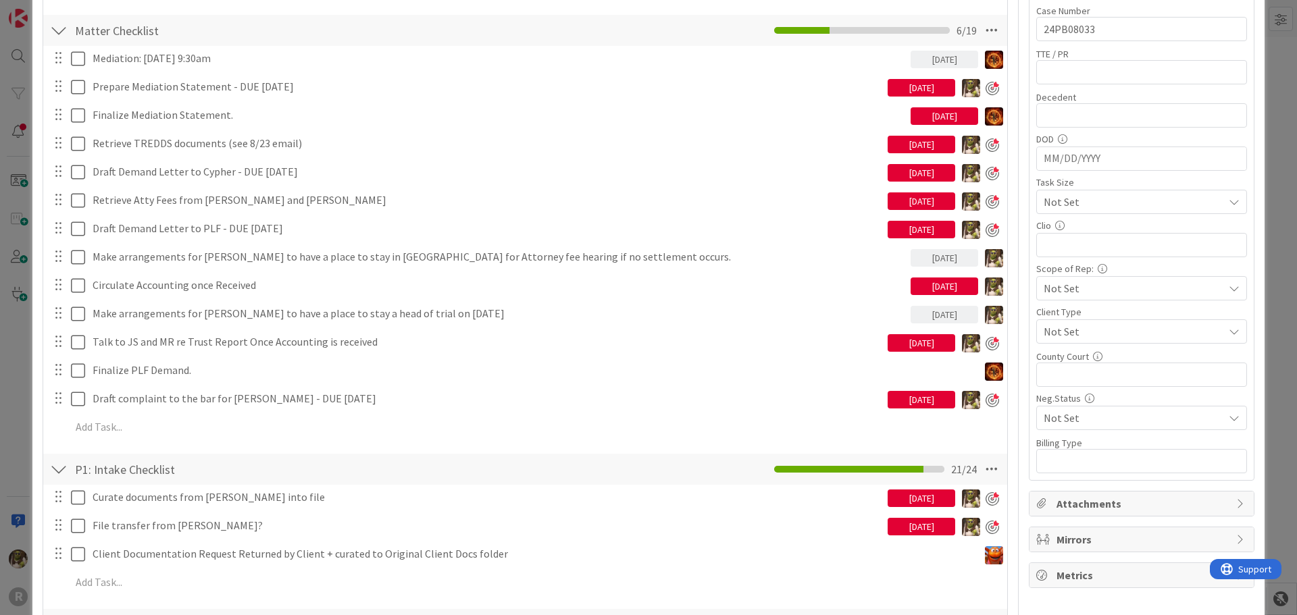
scroll to position [473, 0]
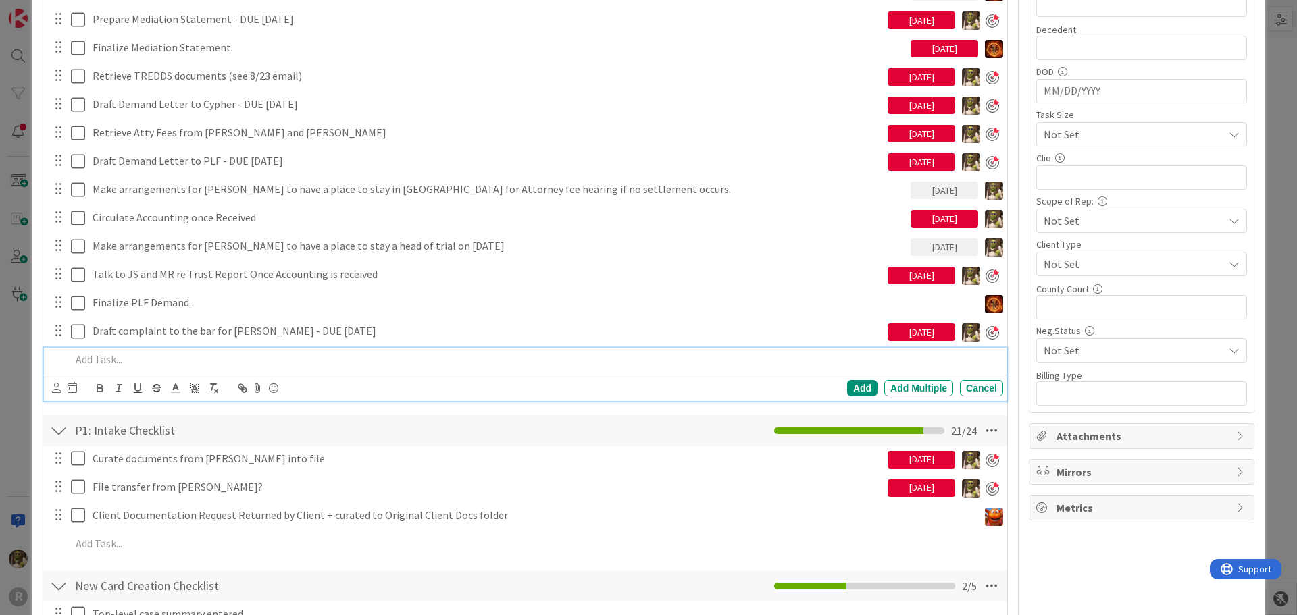
click at [116, 354] on p at bounding box center [534, 360] width 927 height 16
click at [57, 387] on icon at bounding box center [56, 388] width 9 height 10
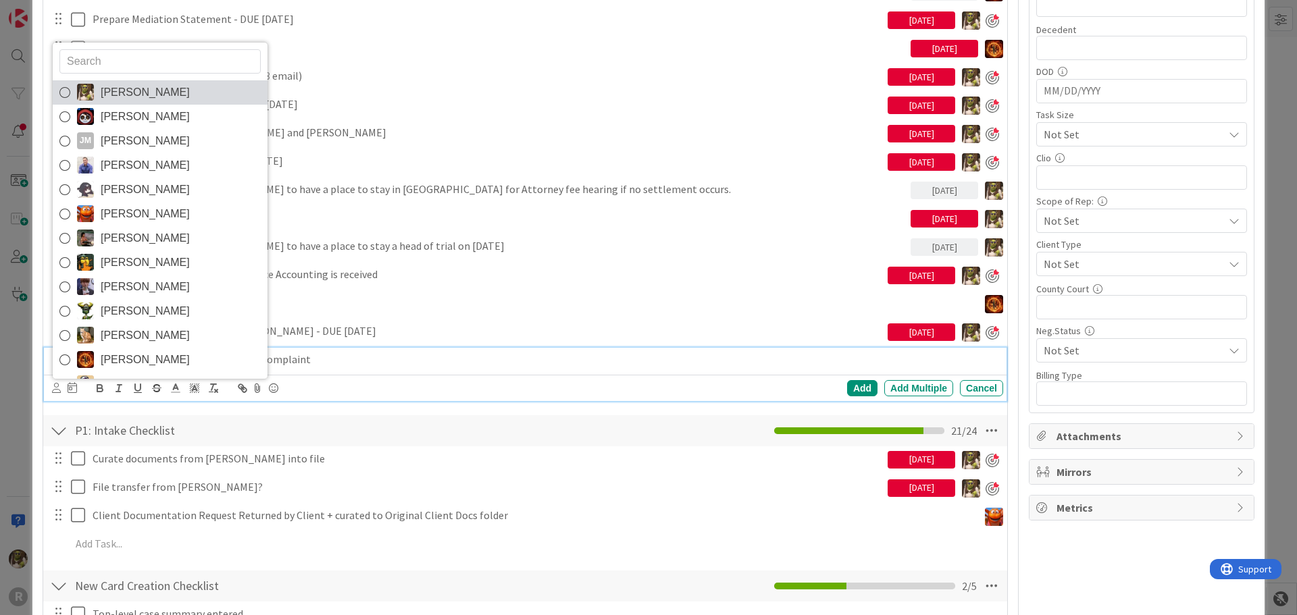
click at [128, 96] on span "Devine Gines" at bounding box center [145, 92] width 89 height 20
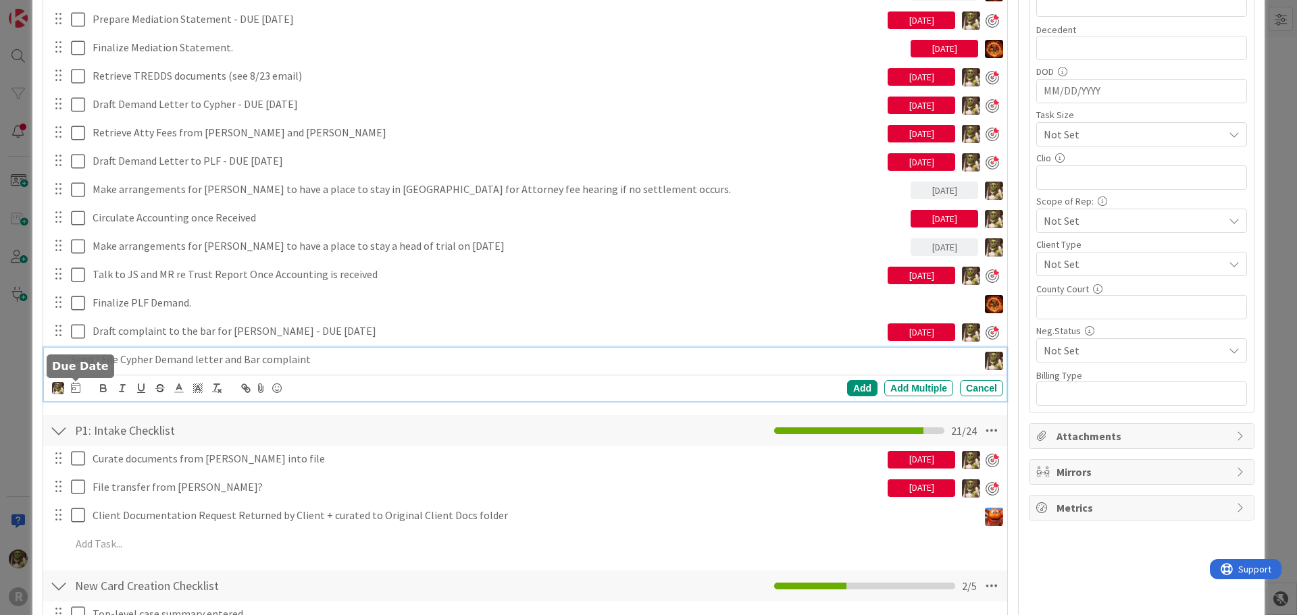
click at [78, 395] on div at bounding box center [75, 388] width 9 height 16
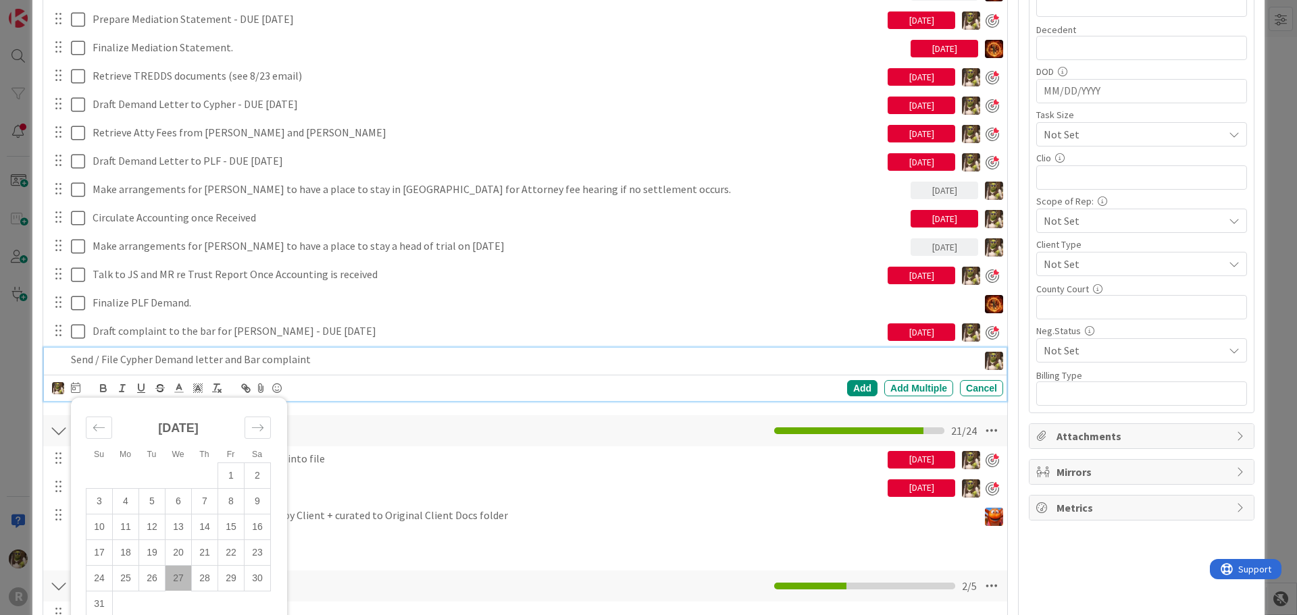
click at [182, 583] on td "27" at bounding box center [179, 578] width 26 height 26
click at [855, 385] on div "Add" at bounding box center [862, 388] width 30 height 16
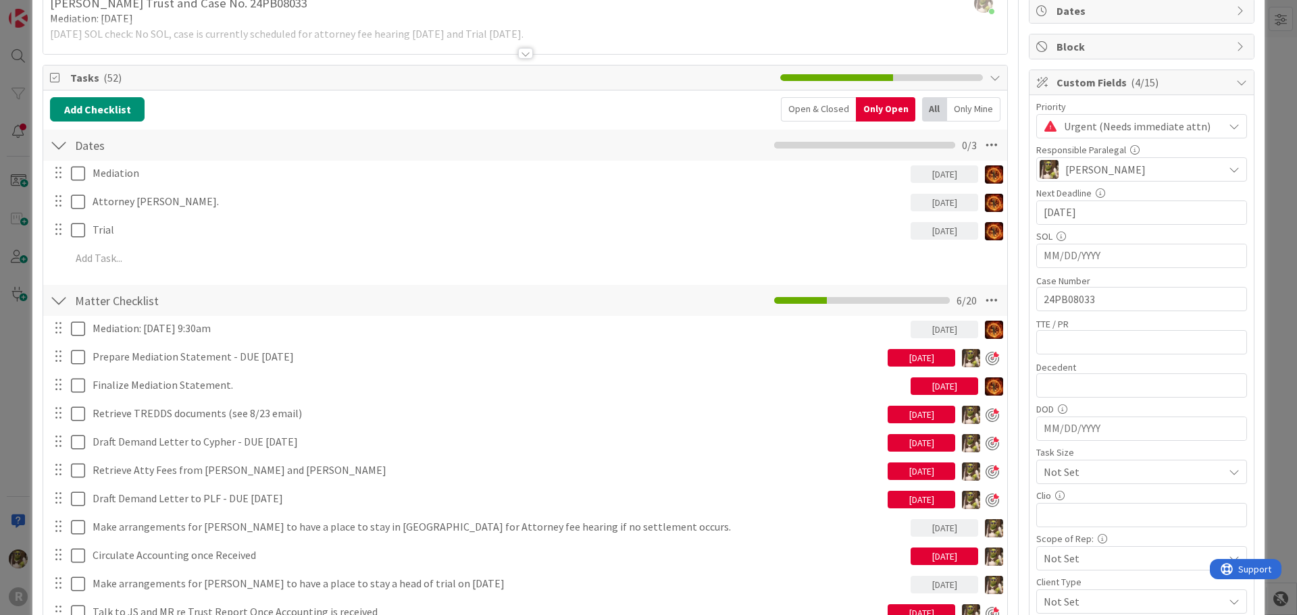
scroll to position [0, 0]
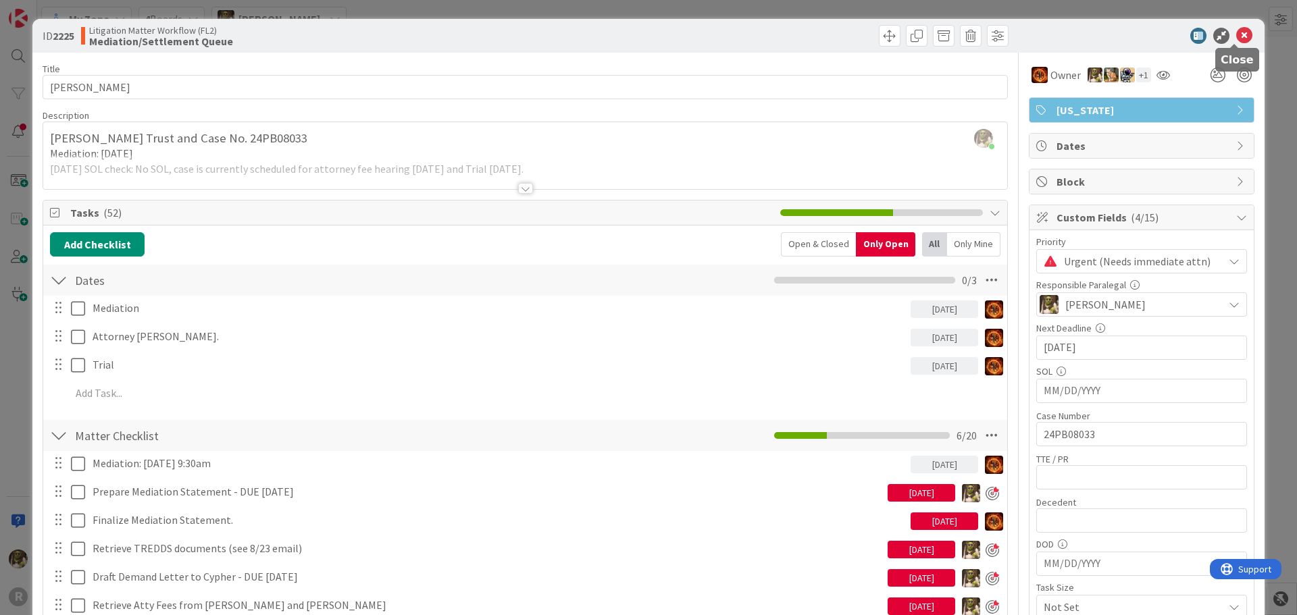
click at [1236, 36] on icon at bounding box center [1244, 36] width 16 height 16
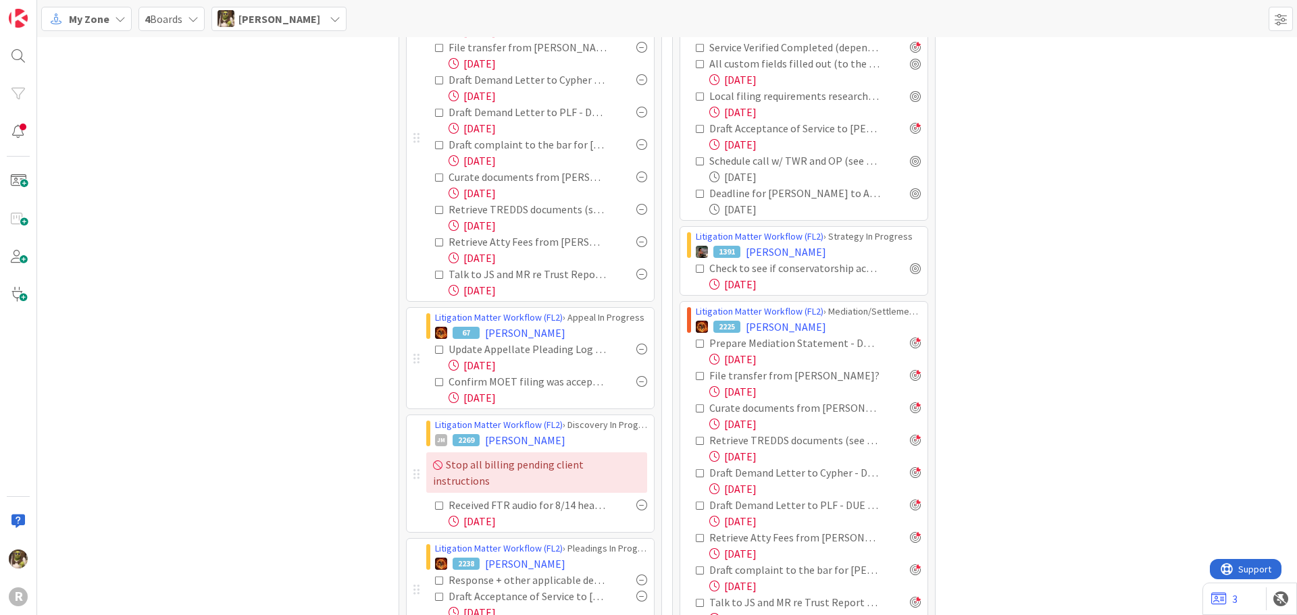
scroll to position [135, 0]
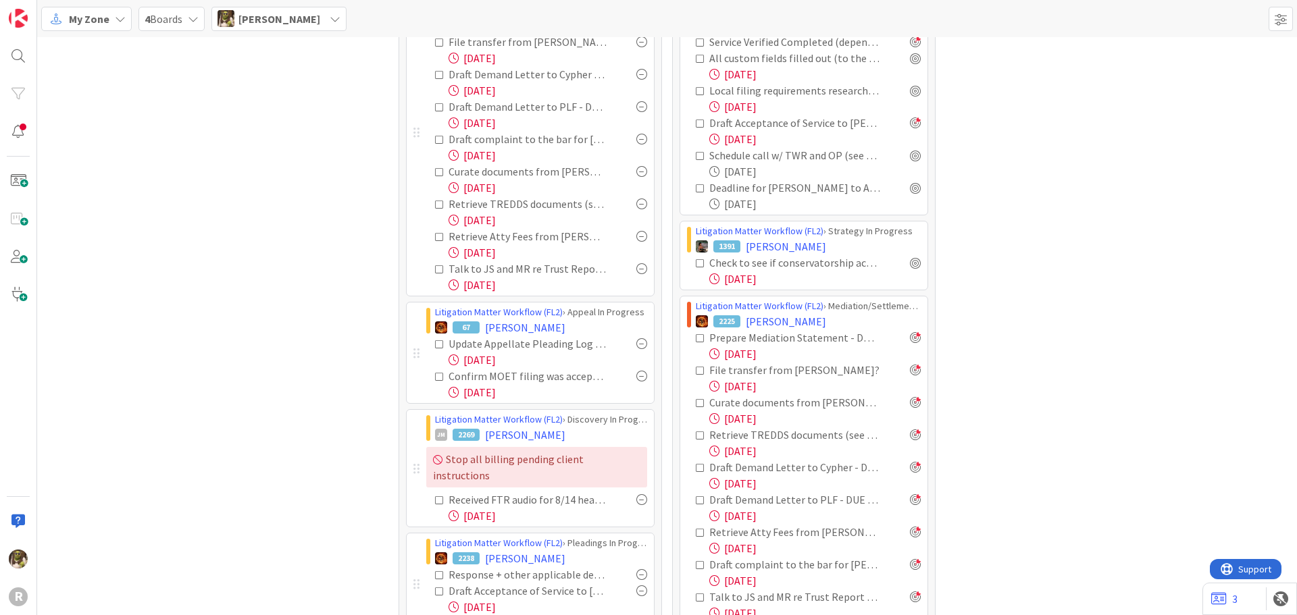
click at [638, 343] on div at bounding box center [641, 343] width 11 height 11
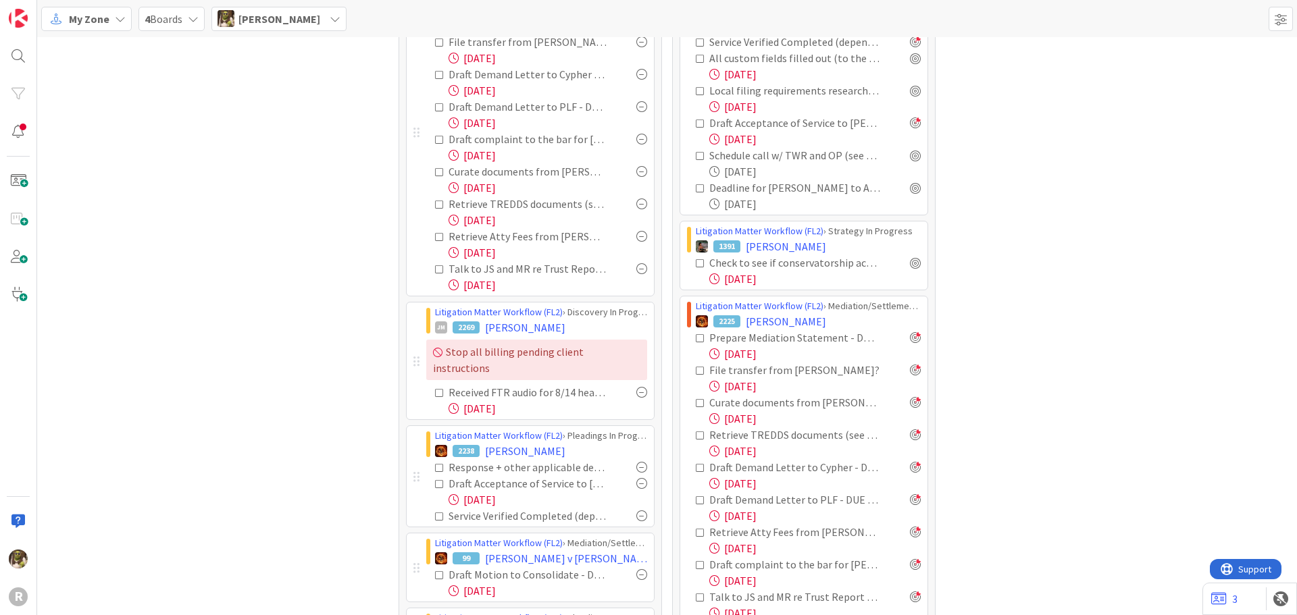
click at [636, 387] on div at bounding box center [641, 392] width 11 height 11
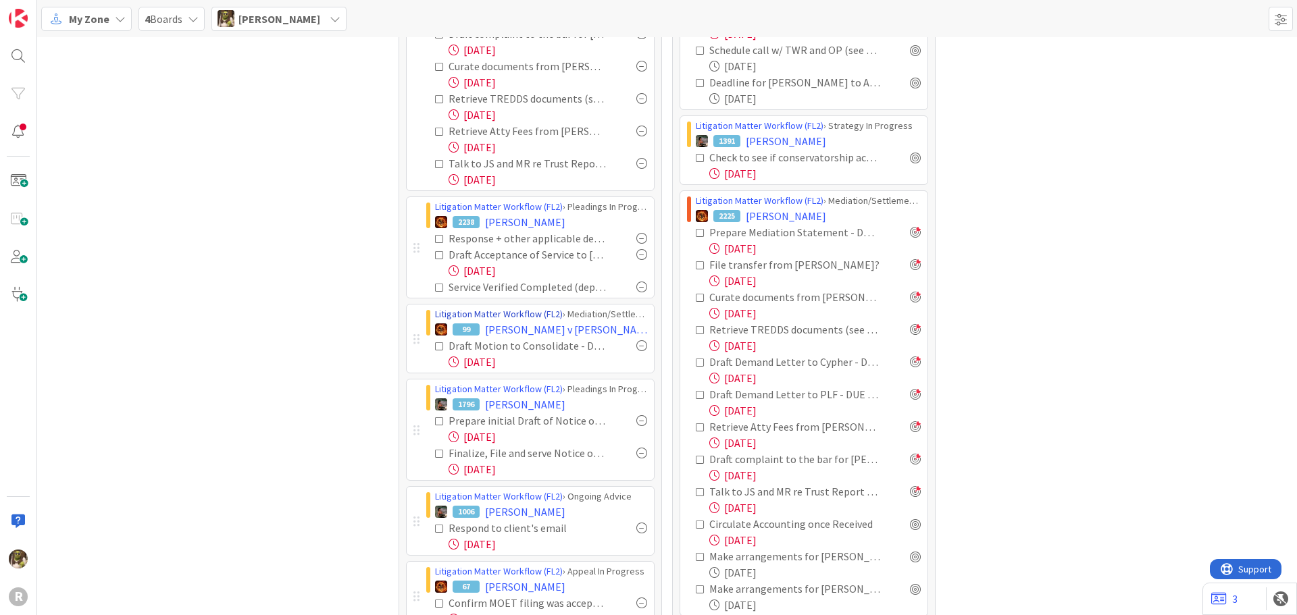
scroll to position [270, 0]
